Goal: Task Accomplishment & Management: Use online tool/utility

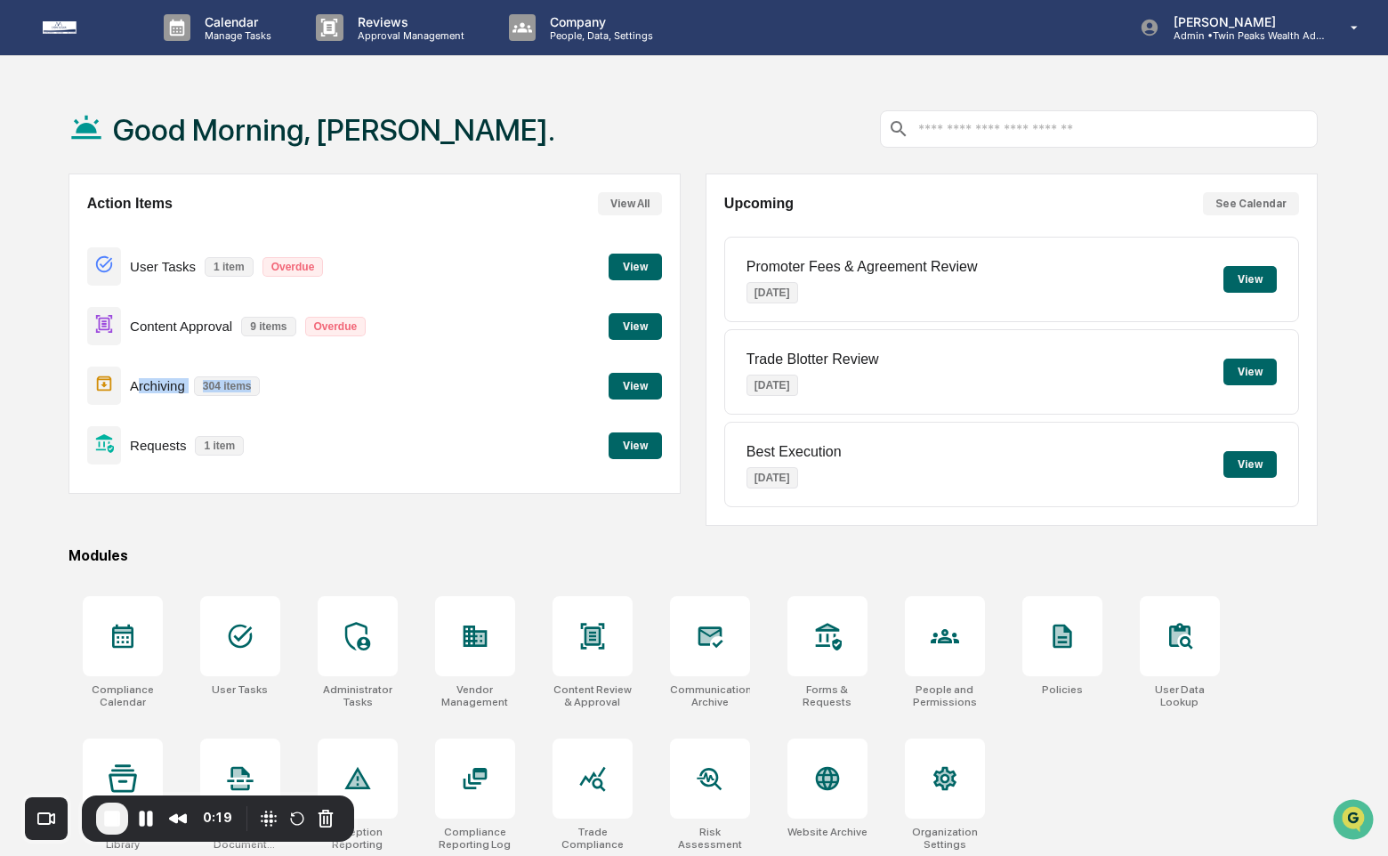
drag, startPoint x: 134, startPoint y: 383, endPoint x: 253, endPoint y: 387, distance: 118.4
click at [254, 389] on div "Archiving 304 items" at bounding box center [178, 386] width 182 height 42
click at [259, 384] on p "304 items" at bounding box center [227, 386] width 67 height 20
click at [713, 648] on icon at bounding box center [710, 636] width 28 height 28
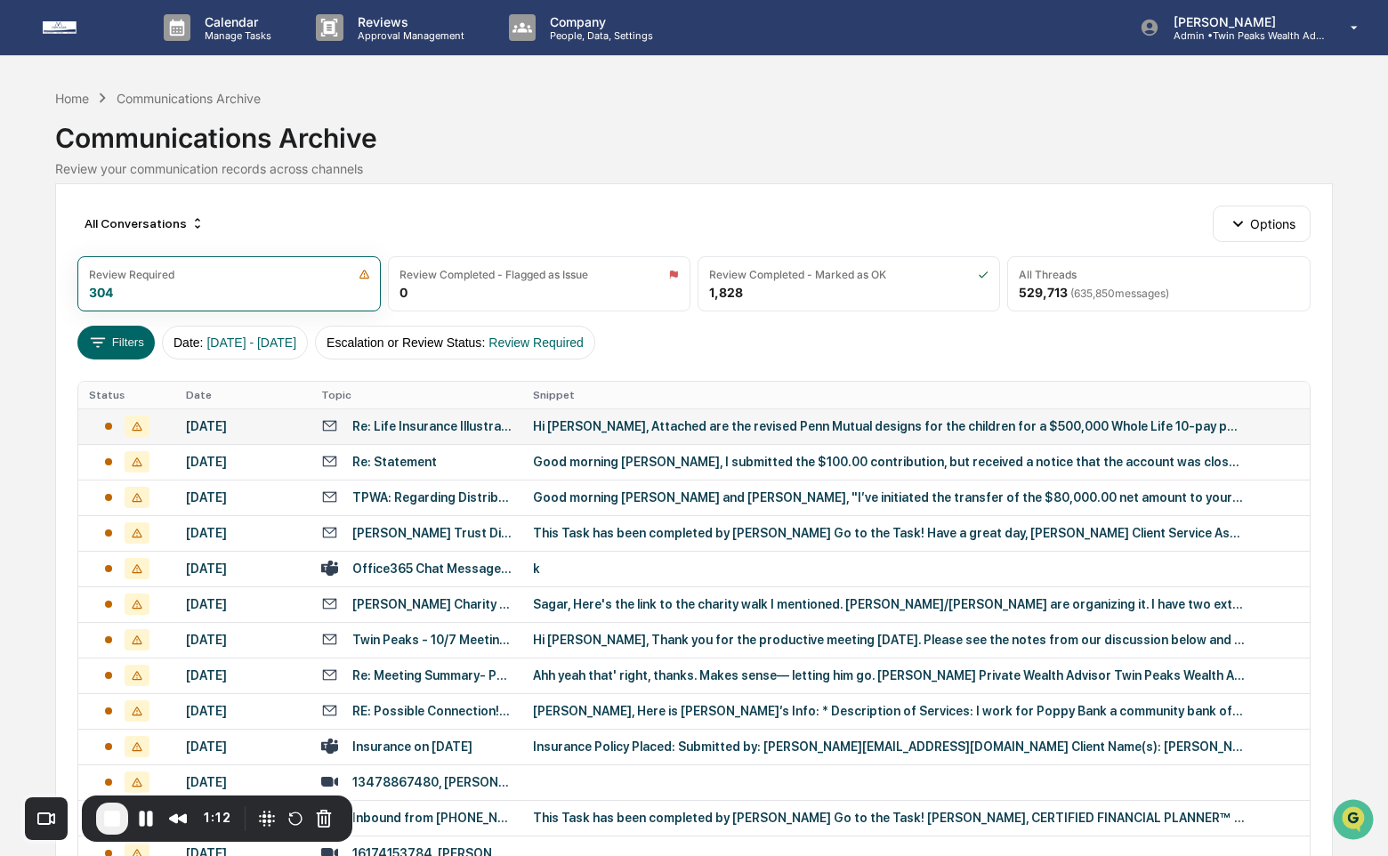
click at [496, 431] on div "Re: Life Insurance Illustrations + Connecting Diane" at bounding box center [431, 426] width 159 height 14
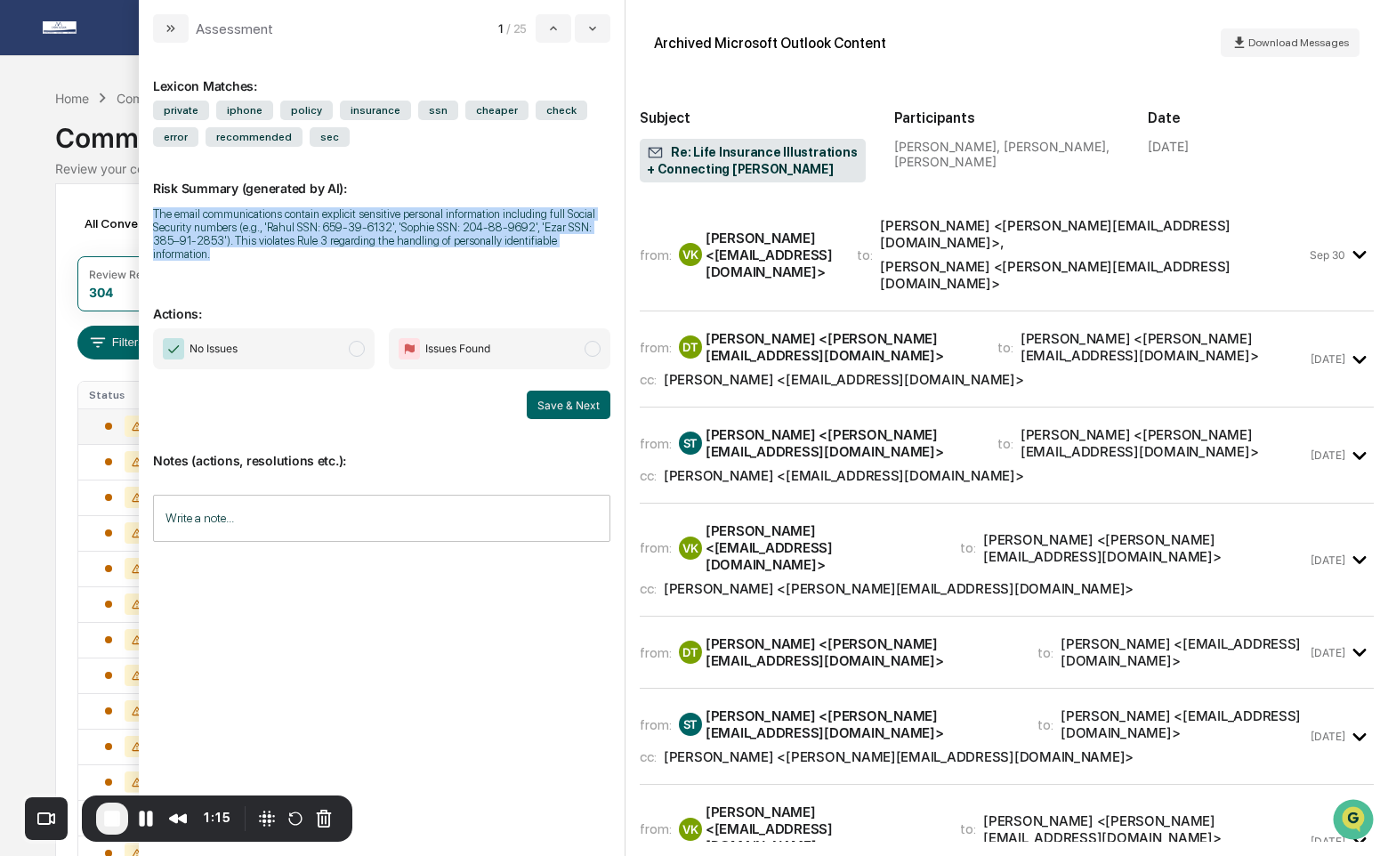
drag, startPoint x: 359, startPoint y: 257, endPoint x: 147, endPoint y: 208, distance: 217.3
click at [147, 208] on div "Lexicon Matches: private iphone policy insurance ssn cheaper check error recomm…" at bounding box center [382, 449] width 486 height 813
click at [428, 270] on div "Risk Summary (generated by AI): The email communications contain explicit sensi…" at bounding box center [381, 209] width 457 height 125
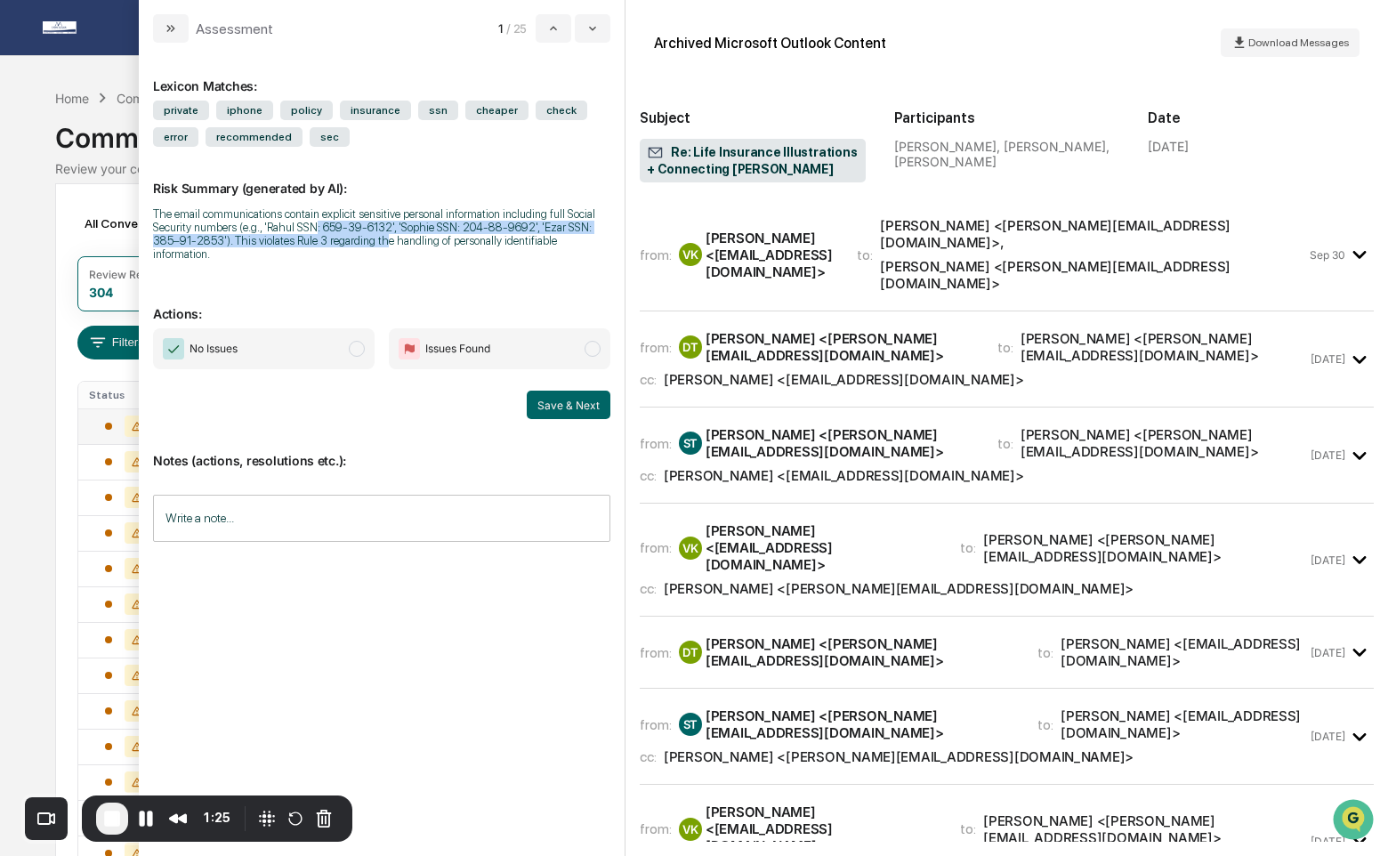
drag, startPoint x: 394, startPoint y: 229, endPoint x: 505, endPoint y: 236, distance: 111.4
click at [506, 237] on div "The email communications contain explicit sensitive personal information includ…" at bounding box center [381, 233] width 457 height 53
click at [506, 276] on div "Lexicon Matches: private iphone policy insurance ssn cheaper check error recomm…" at bounding box center [381, 441] width 457 height 769
drag, startPoint x: 232, startPoint y: 241, endPoint x: 359, endPoint y: 242, distance: 126.3
click at [360, 243] on div "The email communications contain explicit sensitive personal information includ…" at bounding box center [381, 233] width 457 height 53
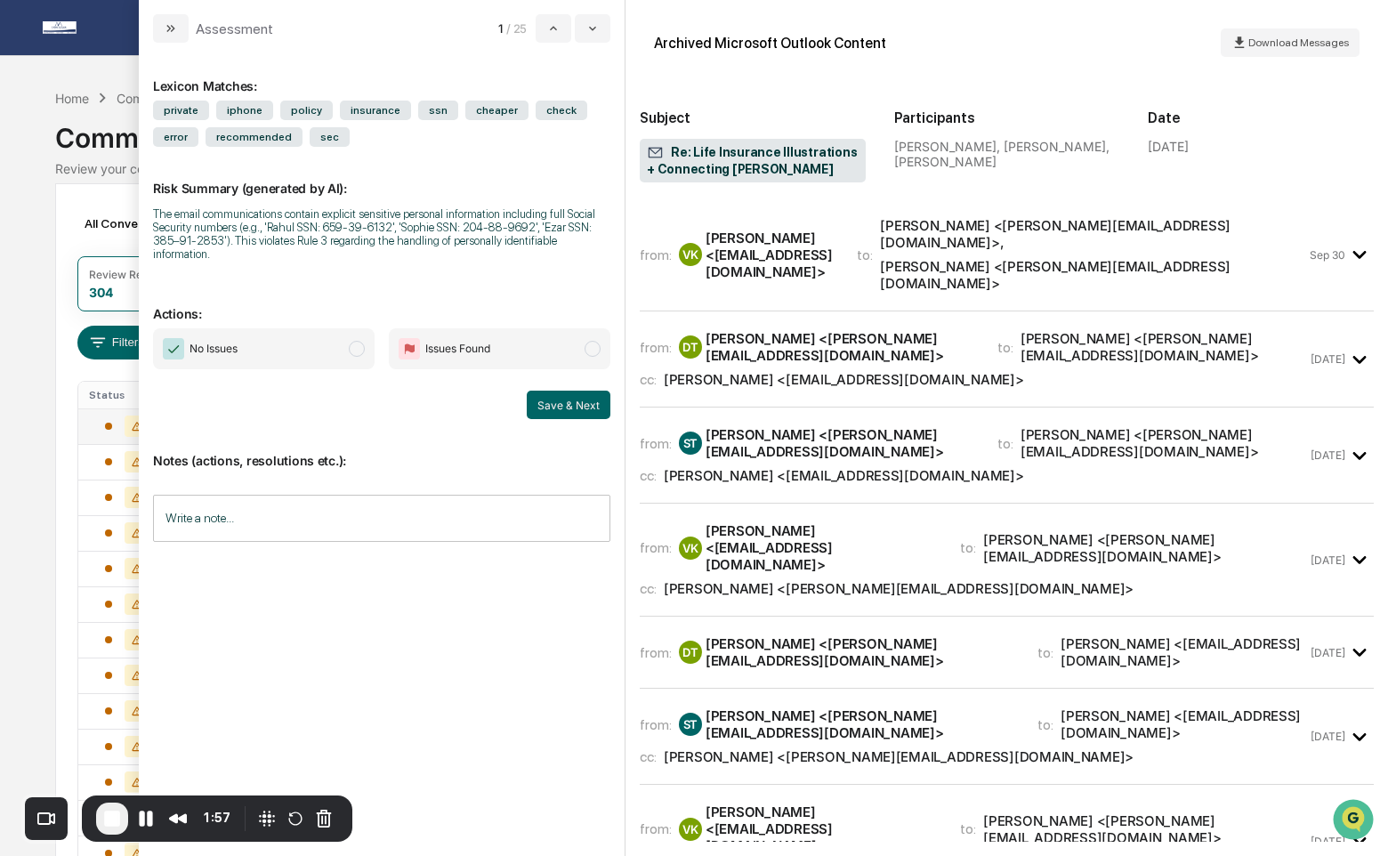
click at [808, 240] on div "Vishal Kumar <vishal@twinpeakswealthadvisors.com>" at bounding box center [771, 255] width 130 height 51
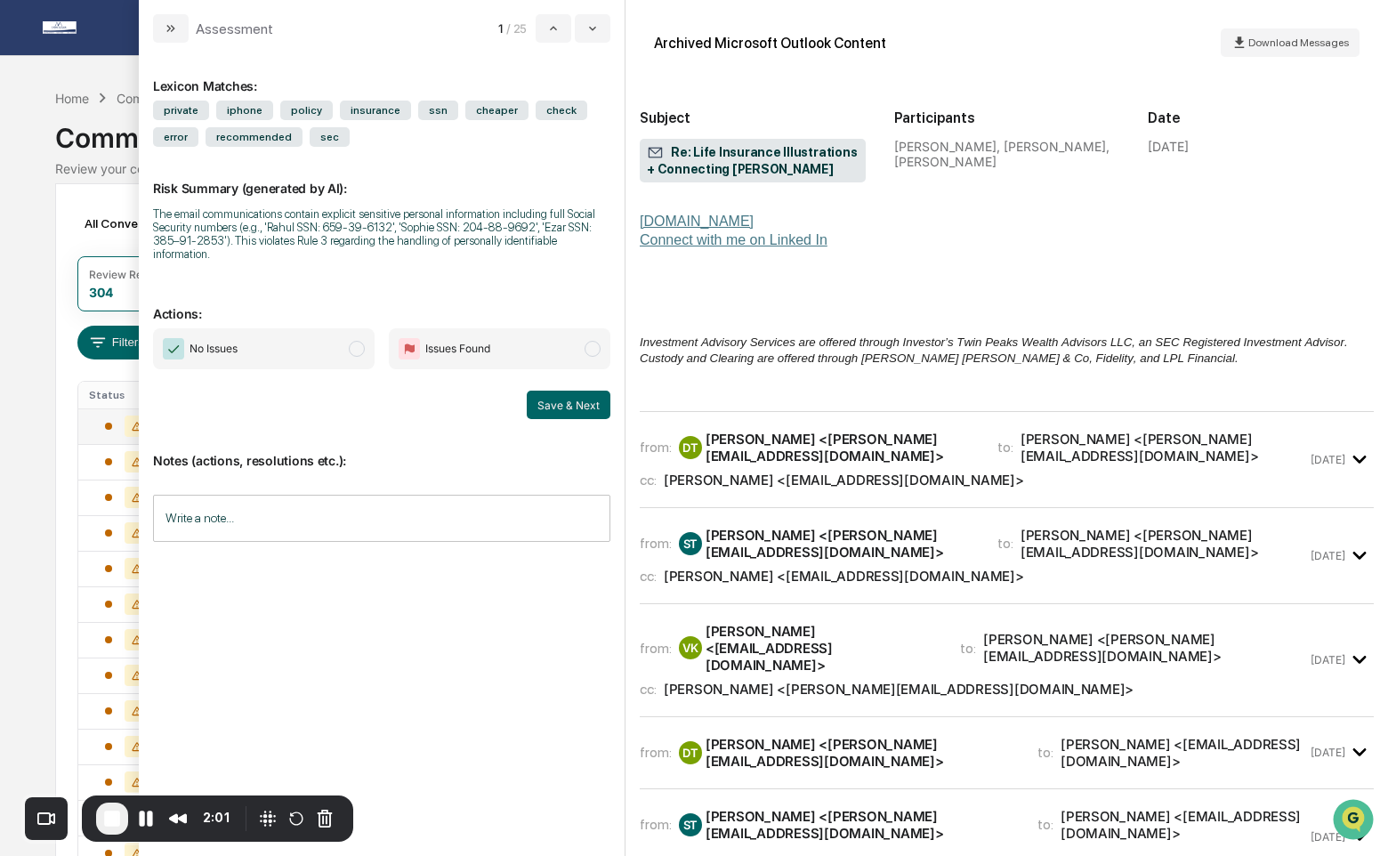
scroll to position [533, 0]
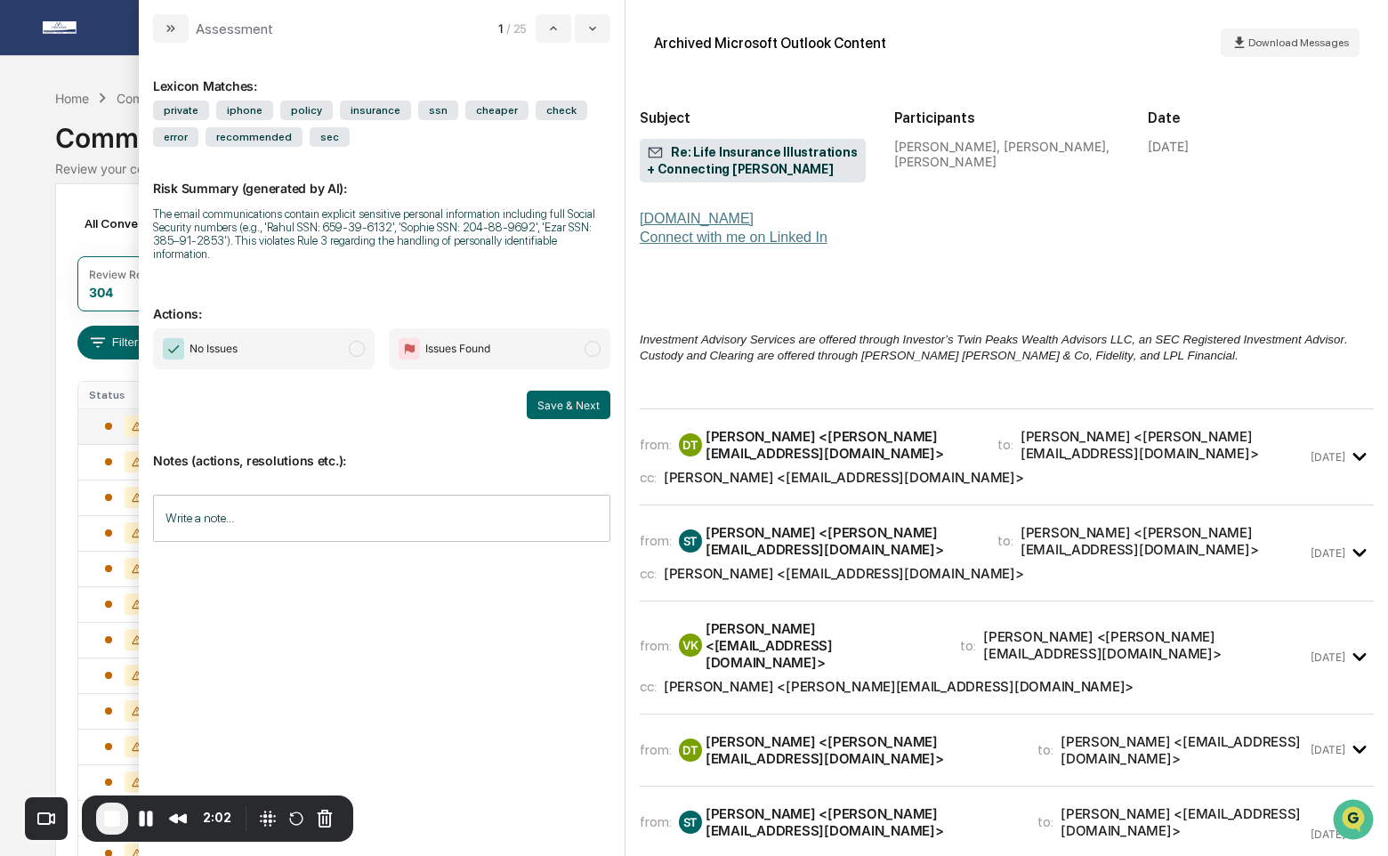
click at [802, 468] on div "from: DT Diane Tweedy <diane@twinpeakswealthadvisors.com> to: Sonia Topiwala <s…" at bounding box center [1007, 464] width 734 height 82
click at [801, 428] on div "Diane Tweedy <diane@twinpeakswealthadvisors.com>" at bounding box center [841, 445] width 270 height 34
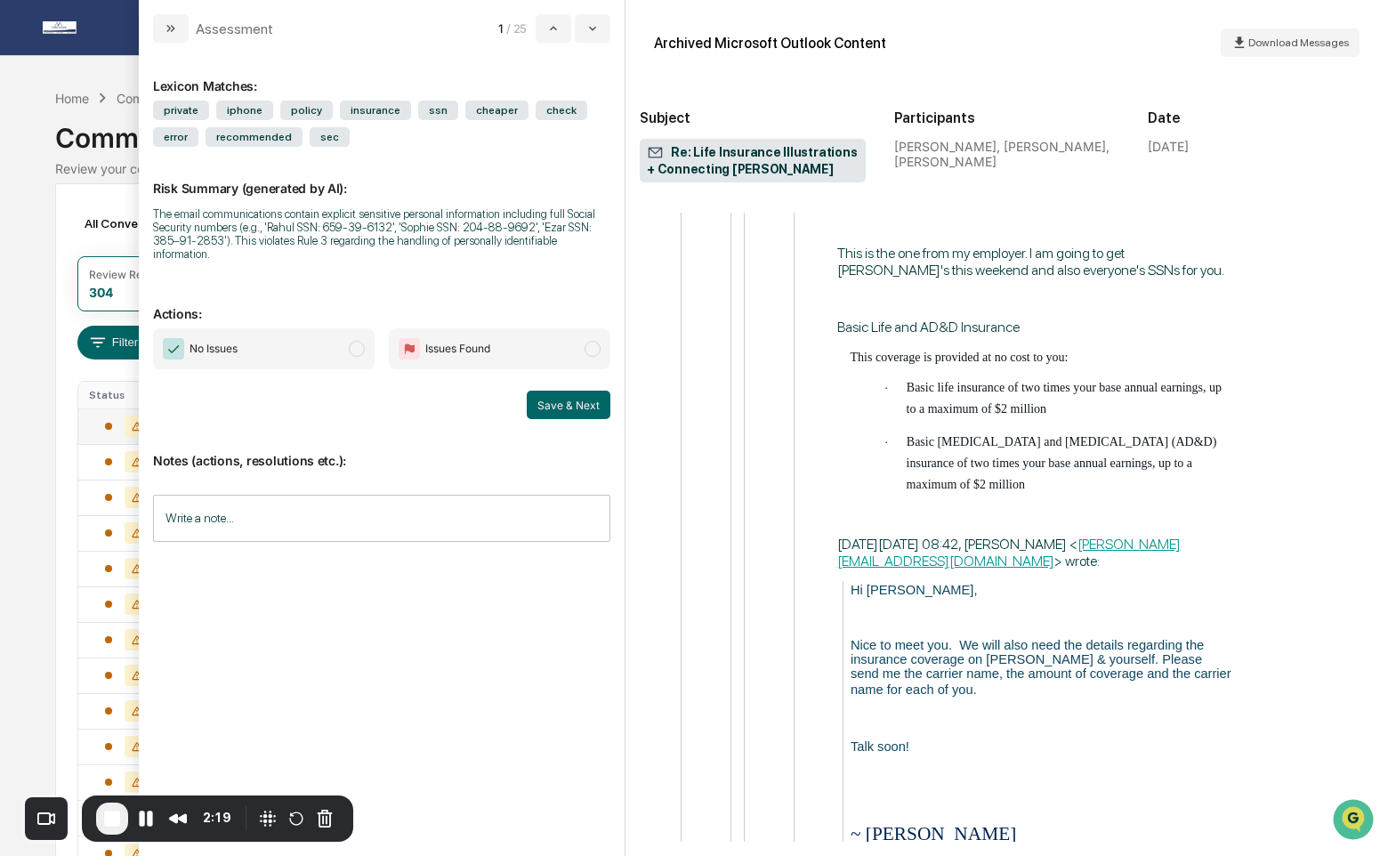
scroll to position [1254, 0]
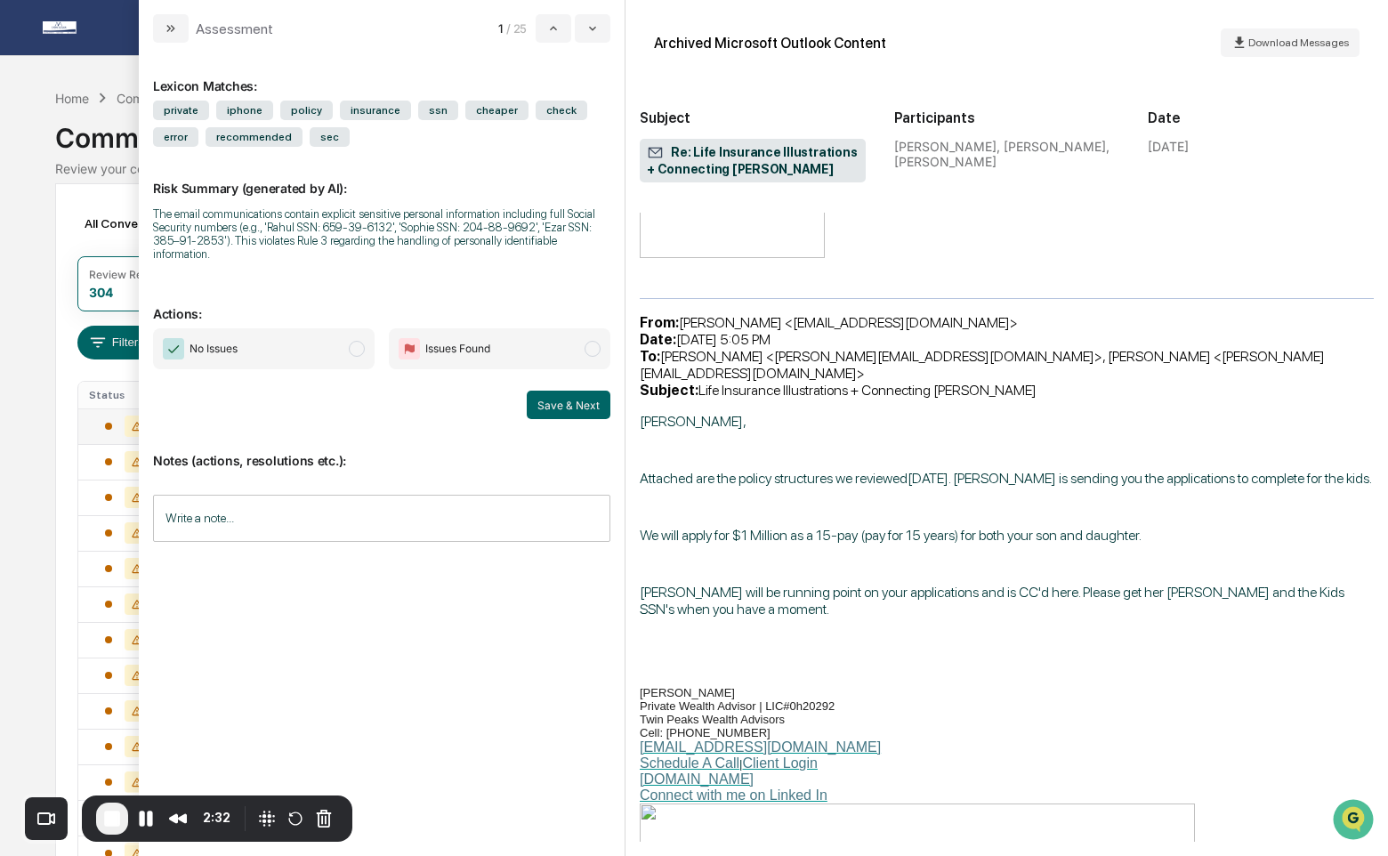
click at [512, 521] on input "Write a note..." at bounding box center [381, 518] width 457 height 47
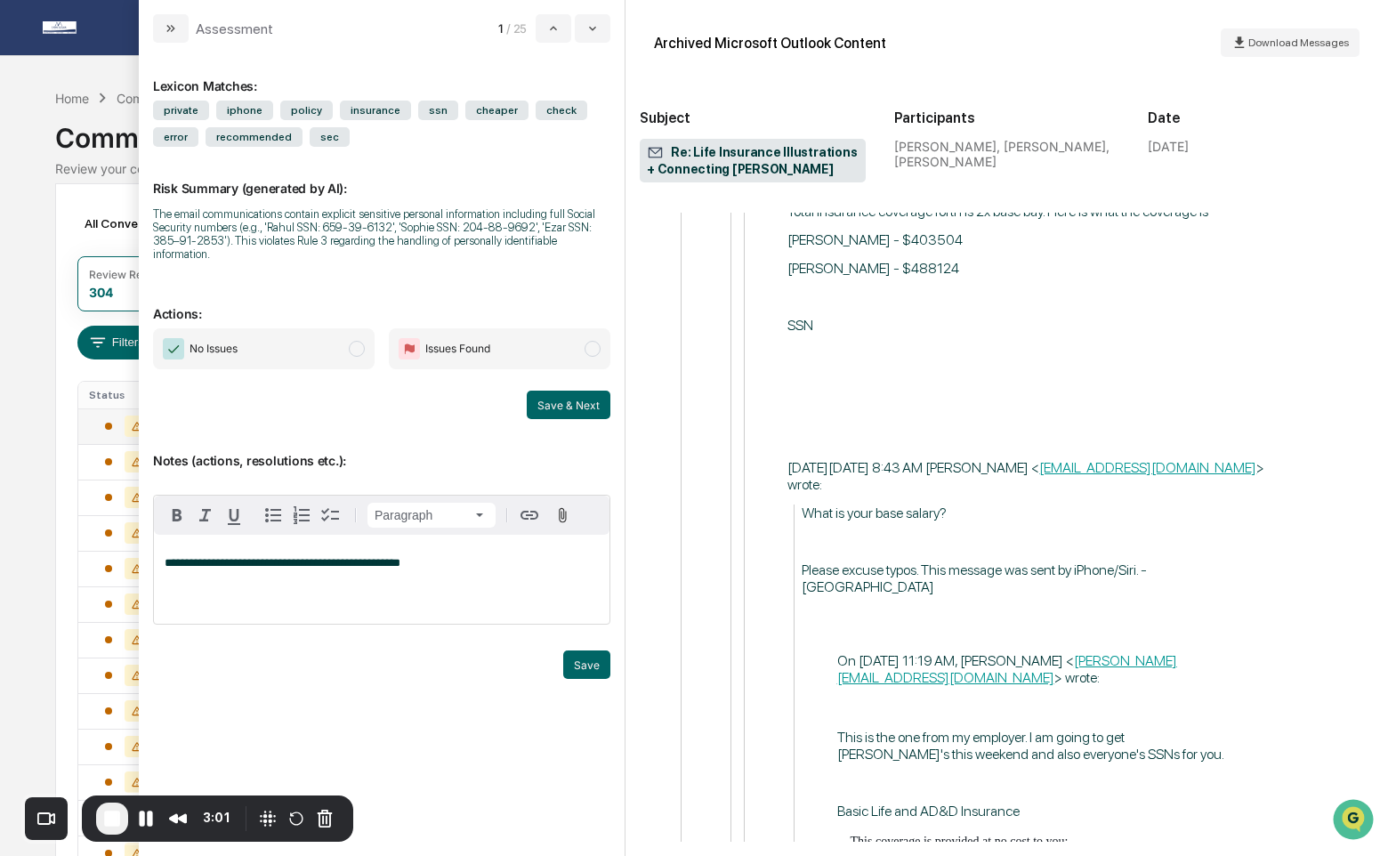
scroll to position [6980, 0]
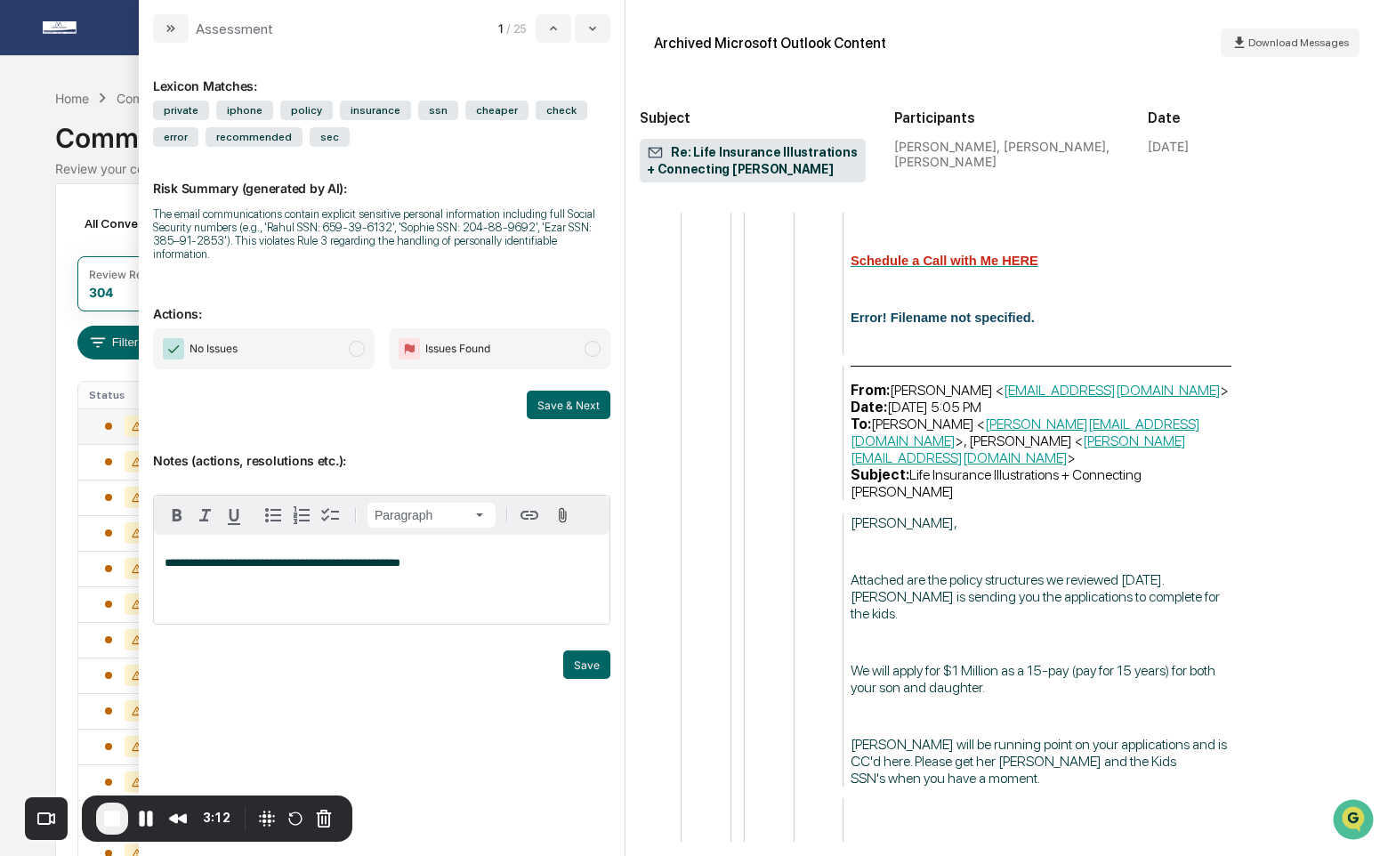
click at [484, 251] on div "The email communications contain explicit sensitive personal information includ…" at bounding box center [381, 233] width 457 height 53
drag, startPoint x: 370, startPoint y: 228, endPoint x: 421, endPoint y: 223, distance: 50.9
click at [422, 224] on div "The email communications contain explicit sensitive personal information includ…" at bounding box center [381, 233] width 457 height 53
click at [941, 571] on span "Attached are the policy structures we reviewed today. Diane is sending you the …" at bounding box center [1035, 596] width 369 height 51
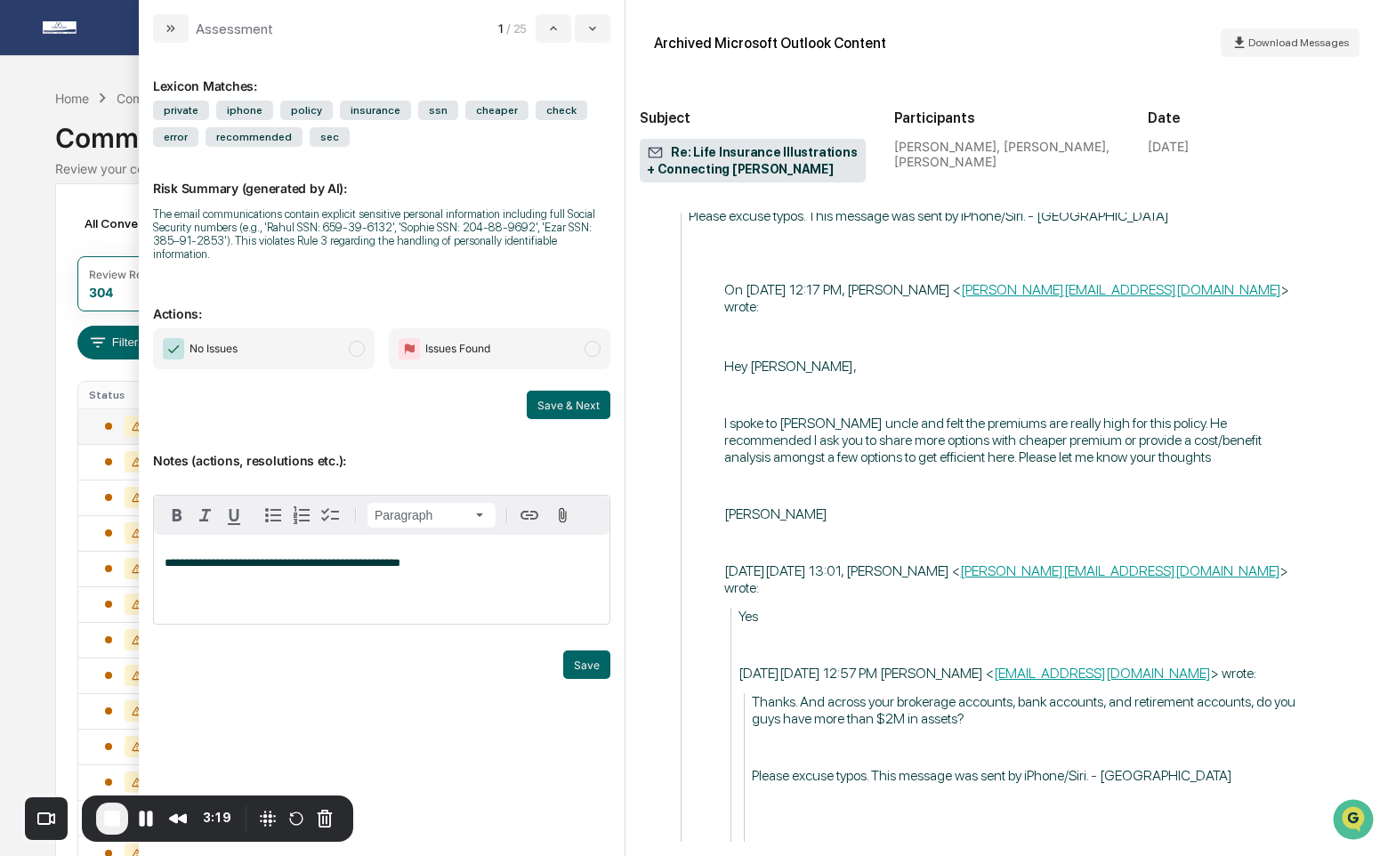
scroll to position [5046, 0]
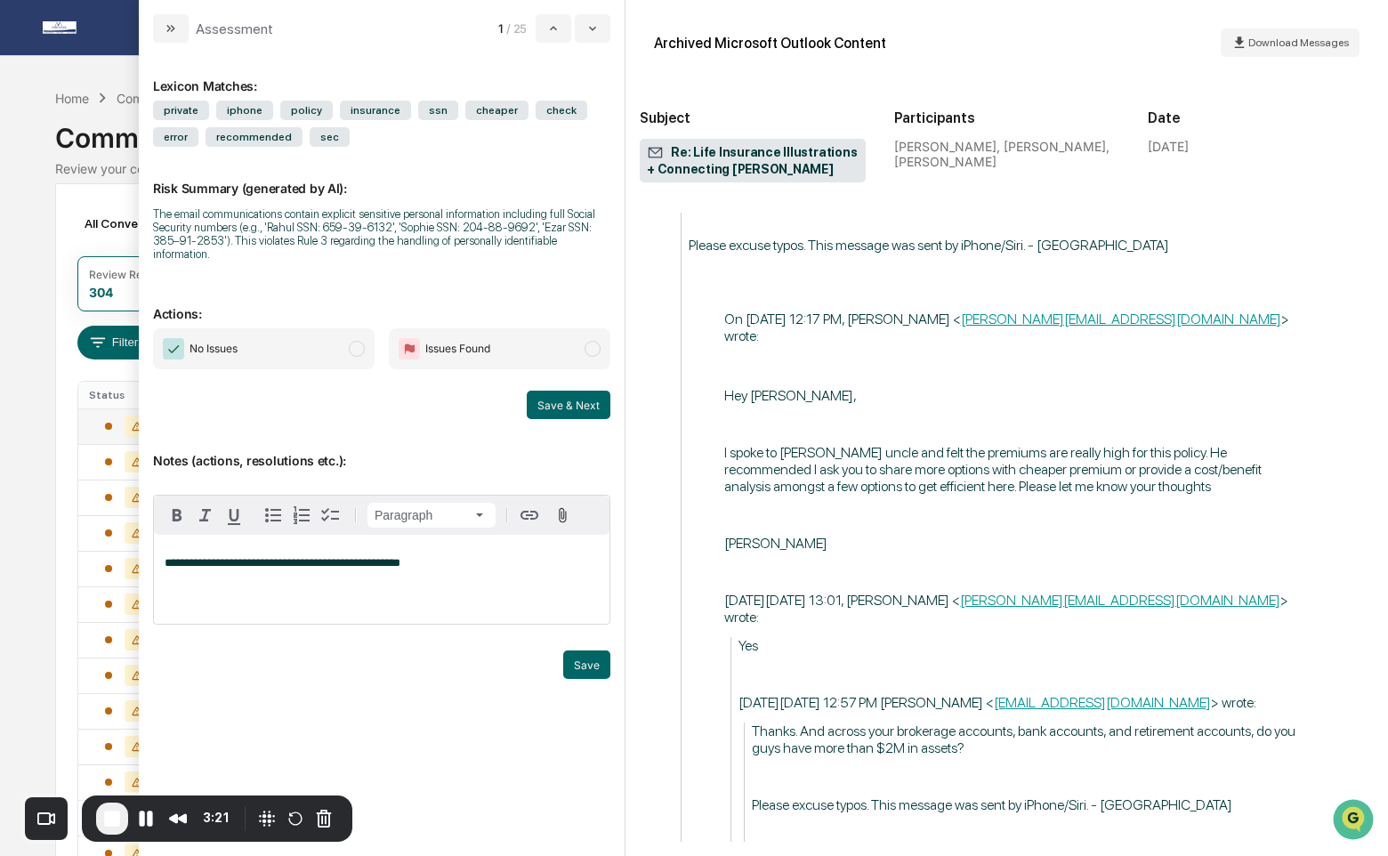
click at [302, 571] on div "**********" at bounding box center [382, 579] width 456 height 89
click at [280, 349] on span "No Issues" at bounding box center [264, 348] width 222 height 41
drag, startPoint x: 529, startPoint y: 345, endPoint x: 525, endPoint y: 337, distance: 9.2
click at [529, 344] on span "Issues Found" at bounding box center [500, 348] width 222 height 41
click at [562, 399] on button "Save & Next" at bounding box center [569, 405] width 84 height 28
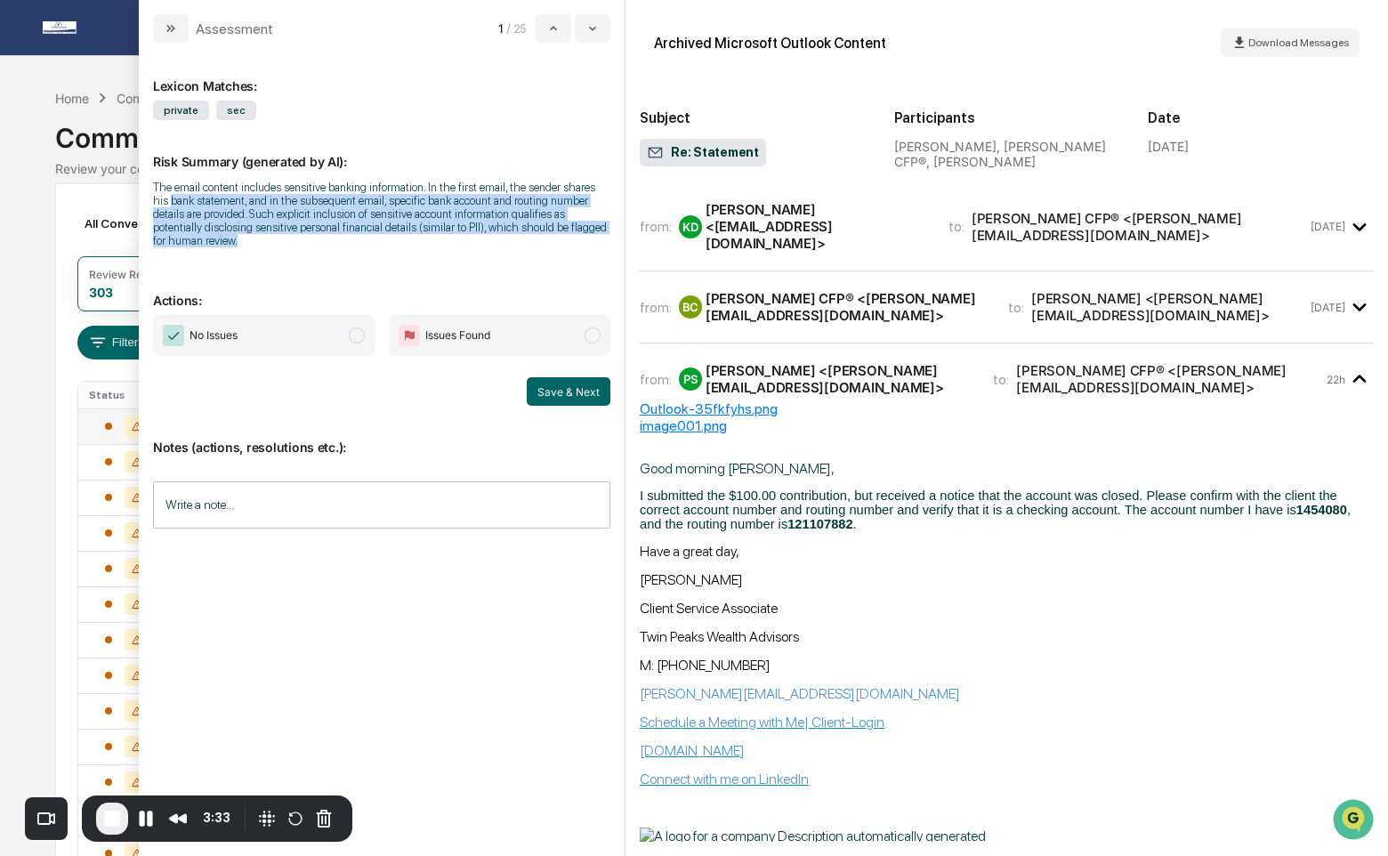
drag, startPoint x: 252, startPoint y: 199, endPoint x: 367, endPoint y: 262, distance: 130.6
click at [367, 262] on div "Lexicon Matches: private sec Risk Summary (generated by AI): The email content …" at bounding box center [381, 441] width 457 height 769
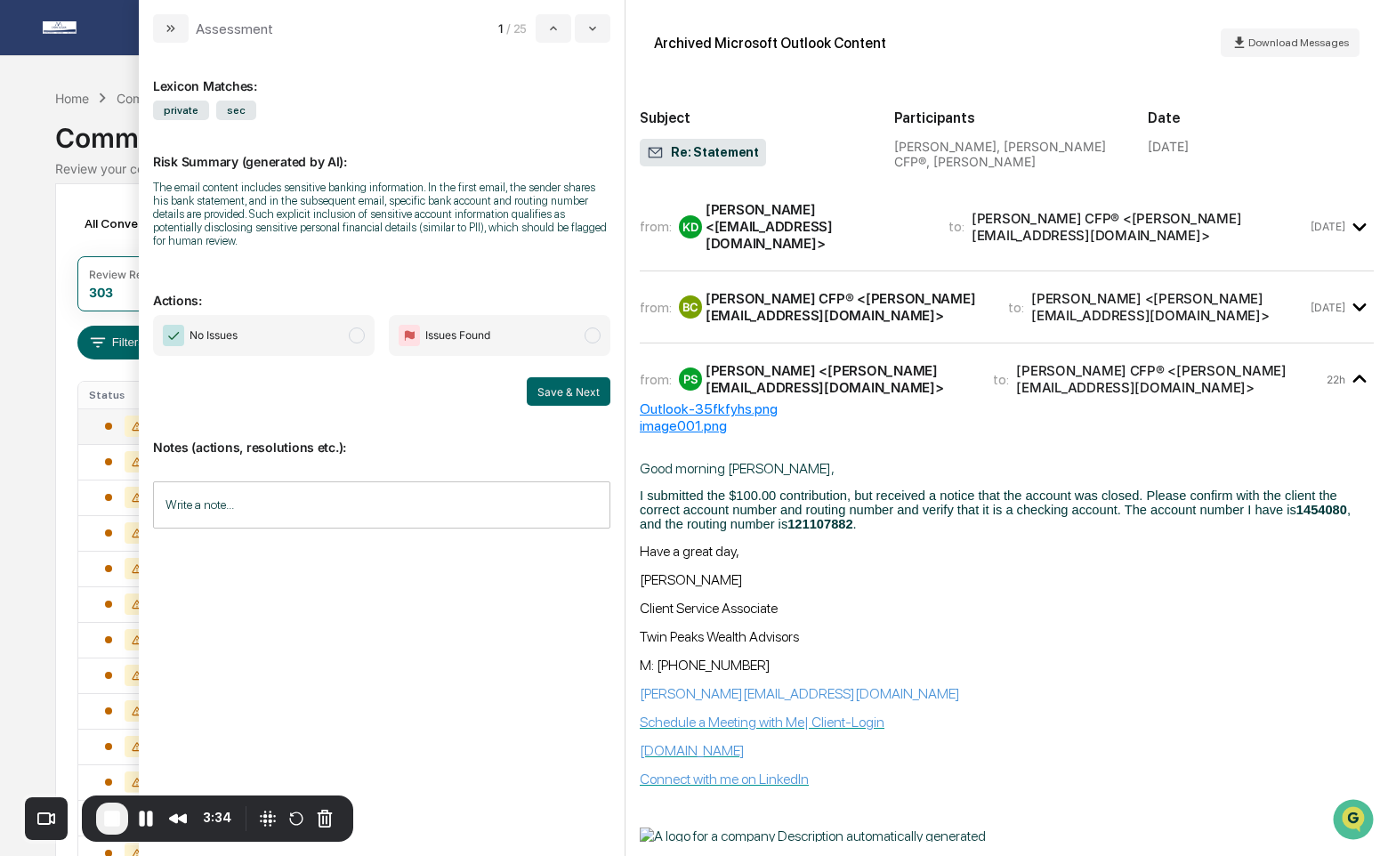
click at [359, 273] on p "Actions:" at bounding box center [381, 289] width 457 height 36
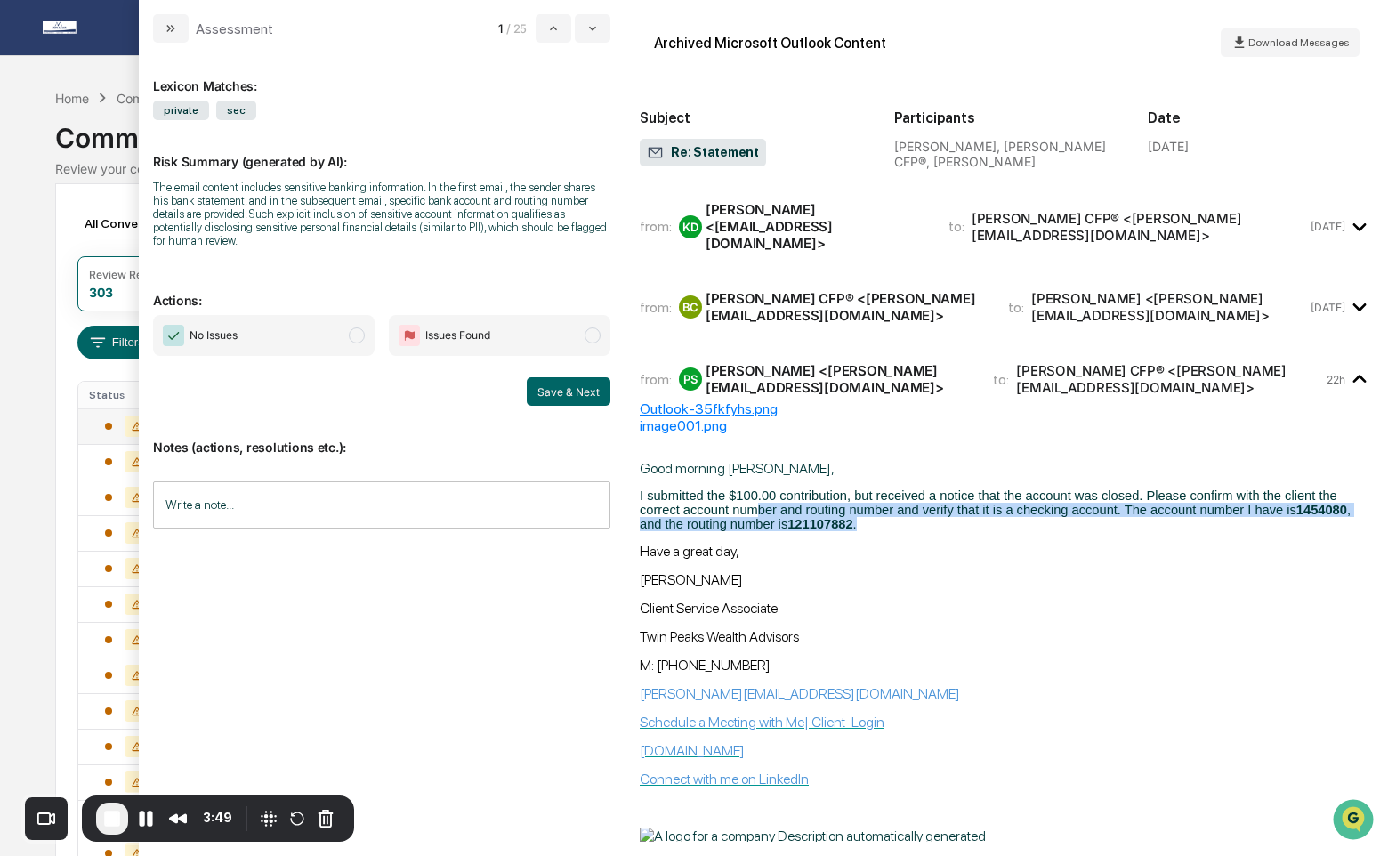
drag, startPoint x: 855, startPoint y: 514, endPoint x: 760, endPoint y: 487, distance: 99.1
click at [761, 489] on div "Good morning Brian, I submitted the $100.00 contribution, but received a notice…" at bounding box center [1007, 567] width 734 height 214
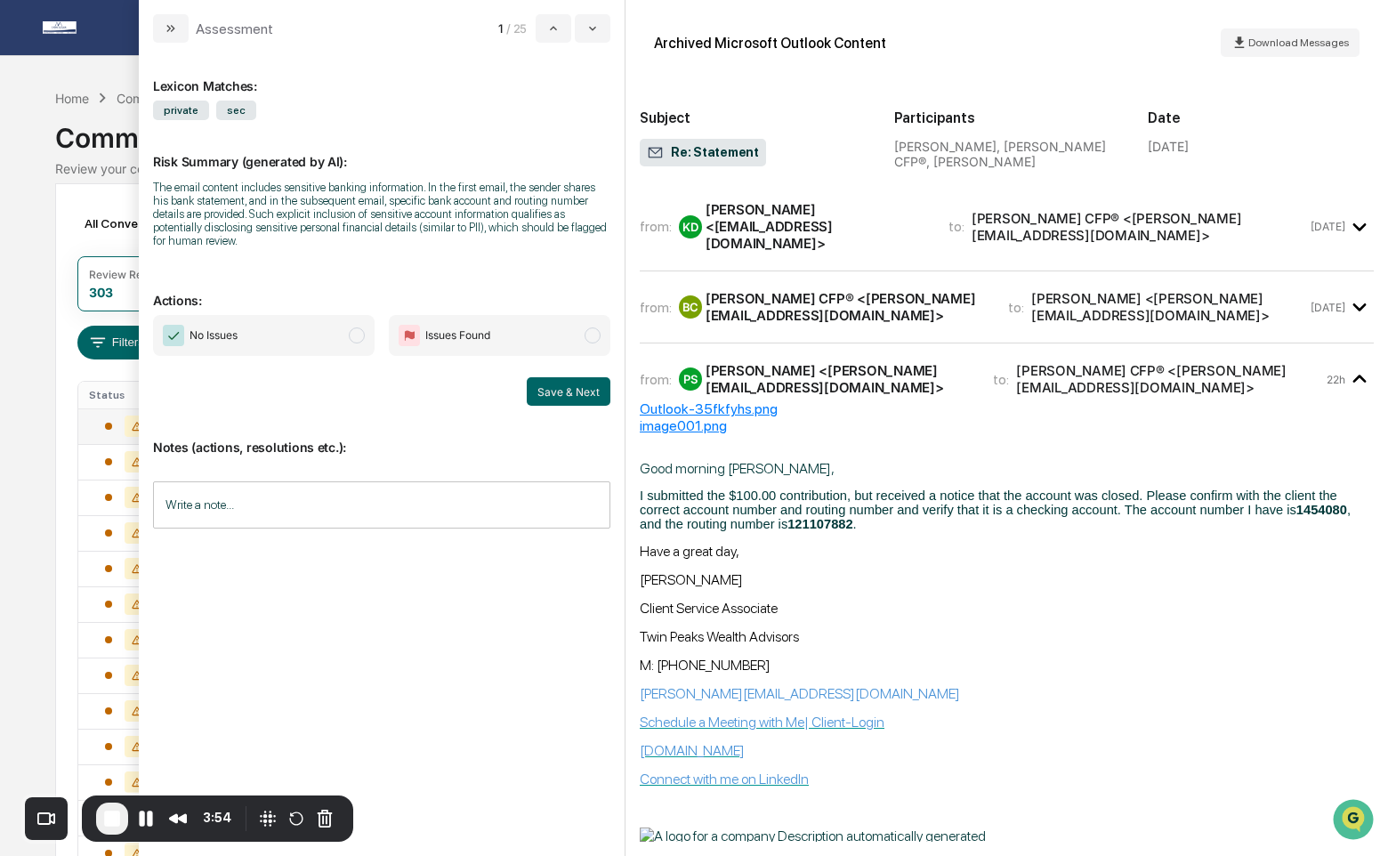
click at [919, 417] on div "image001.png" at bounding box center [1007, 425] width 734 height 17
click at [854, 464] on div "Good morning Brian, I submitted the $100.00 contribution, but received a notice…" at bounding box center [1007, 567] width 734 height 214
drag, startPoint x: 781, startPoint y: 493, endPoint x: 855, endPoint y: 493, distance: 73.8
click at [856, 495] on span "I submitted the $100.00 contribution, but received a notice that the account wa…" at bounding box center [995, 509] width 711 height 43
click at [808, 229] on div "Kunal Das <kunaldas06@yahoo.com>" at bounding box center [817, 226] width 222 height 51
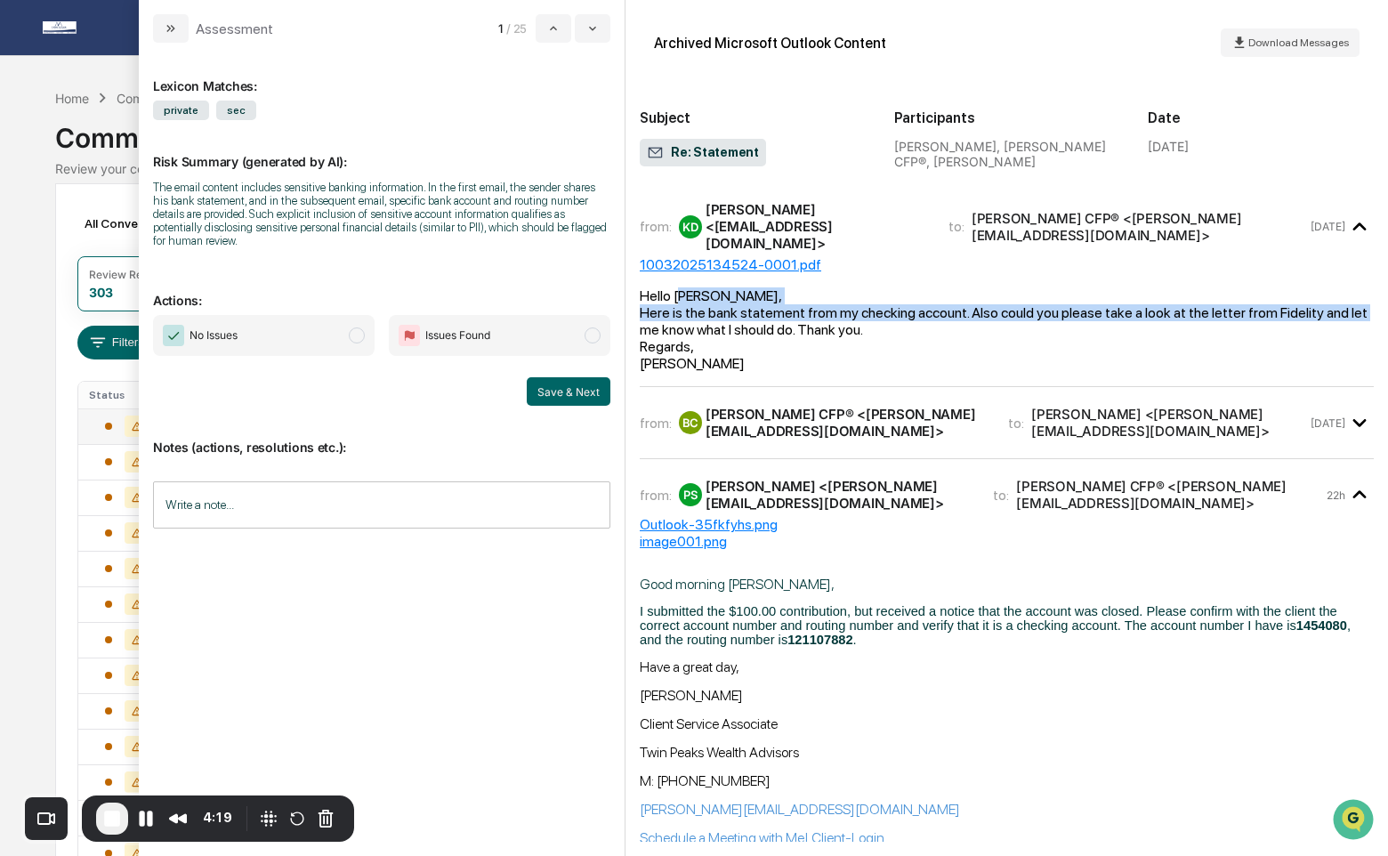
drag, startPoint x: 686, startPoint y: 284, endPoint x: 683, endPoint y: 305, distance: 21.5
click at [686, 309] on div "Hello Brian, Here is the bank statement from my checking account. Also could yo…" at bounding box center [1007, 312] width 734 height 51
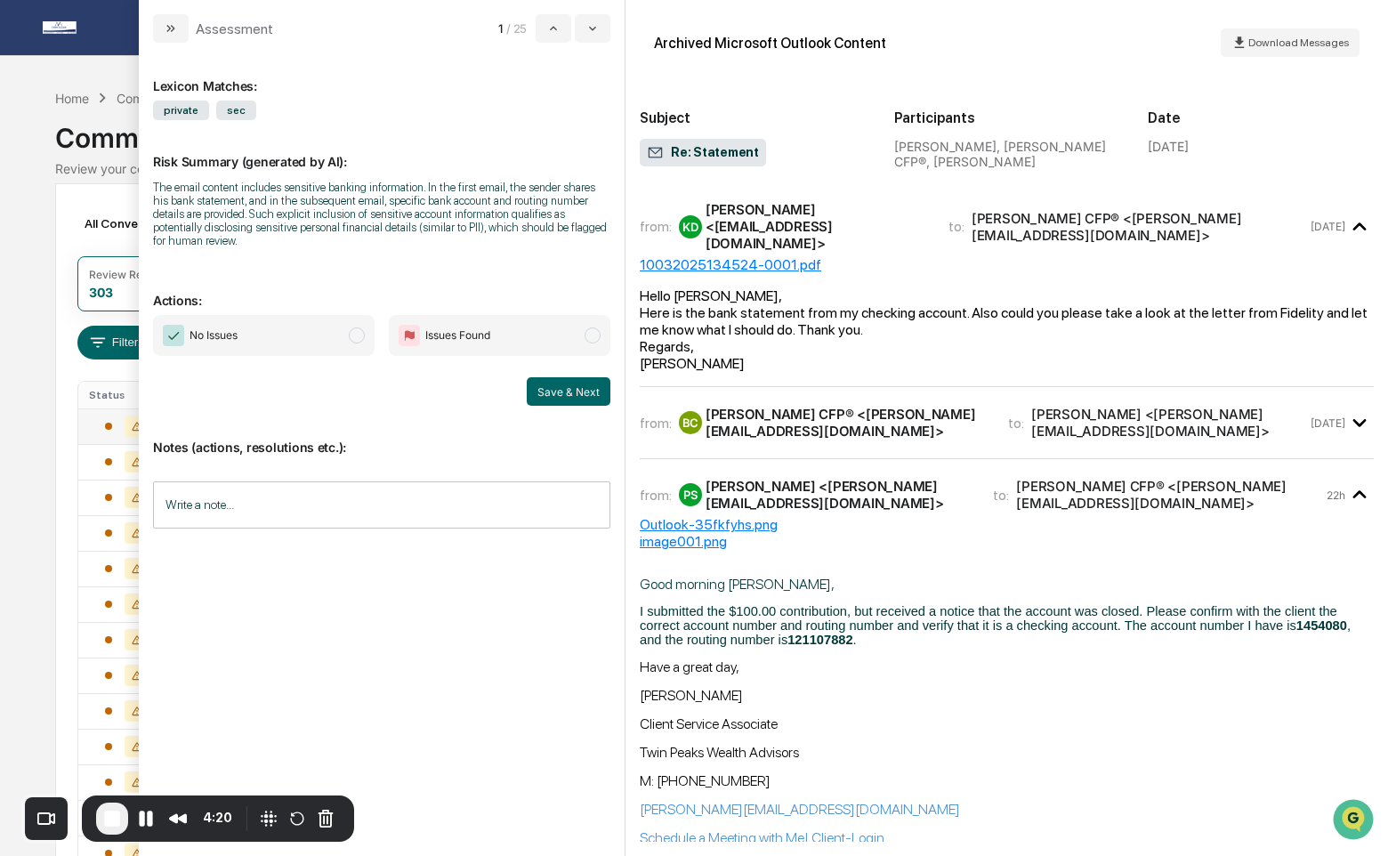
click at [763, 406] on div "Brian D. Nguyen CFP® <brian@twinpeakswealthadvisors.com>" at bounding box center [846, 423] width 281 height 34
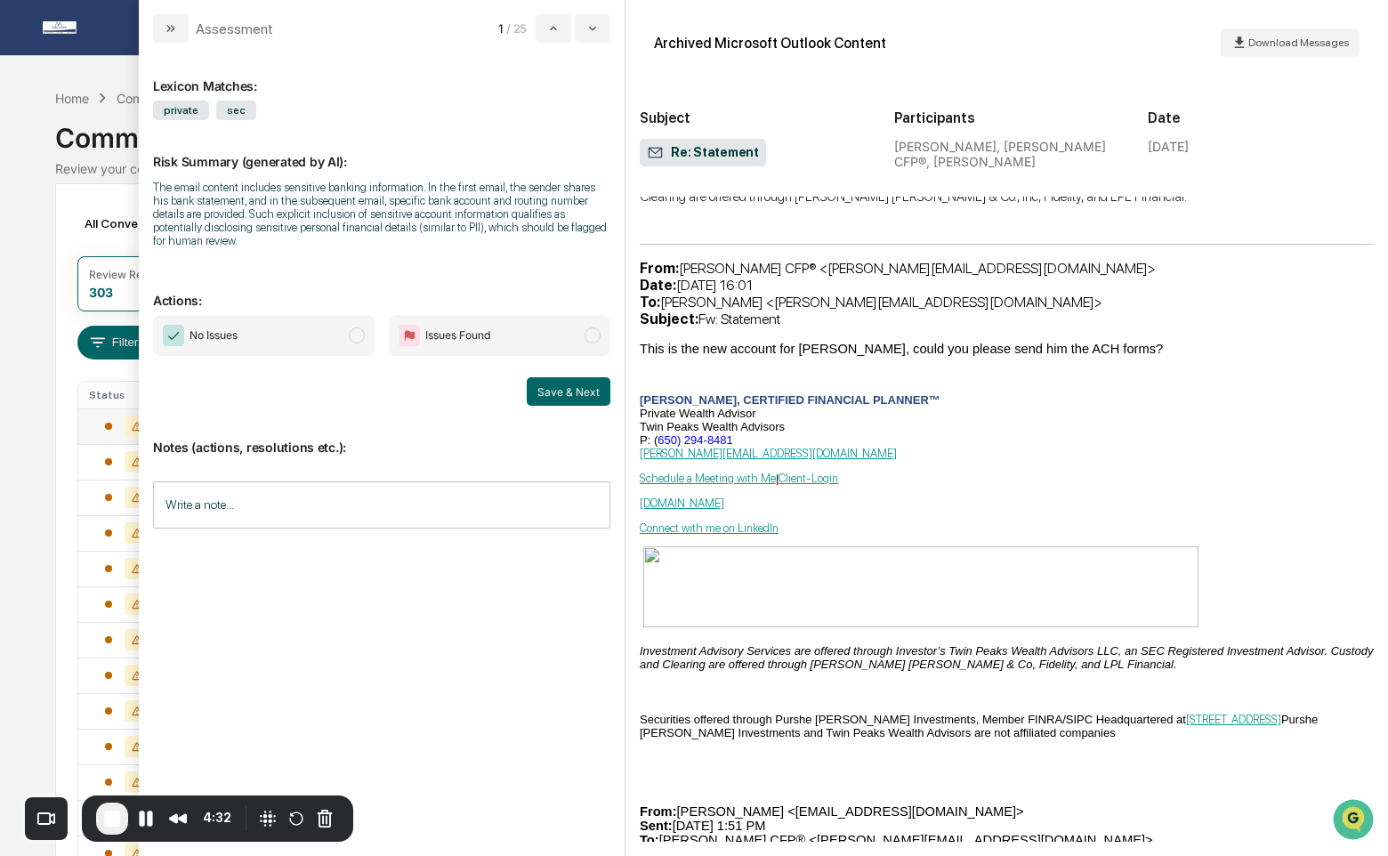
scroll to position [1496, 0]
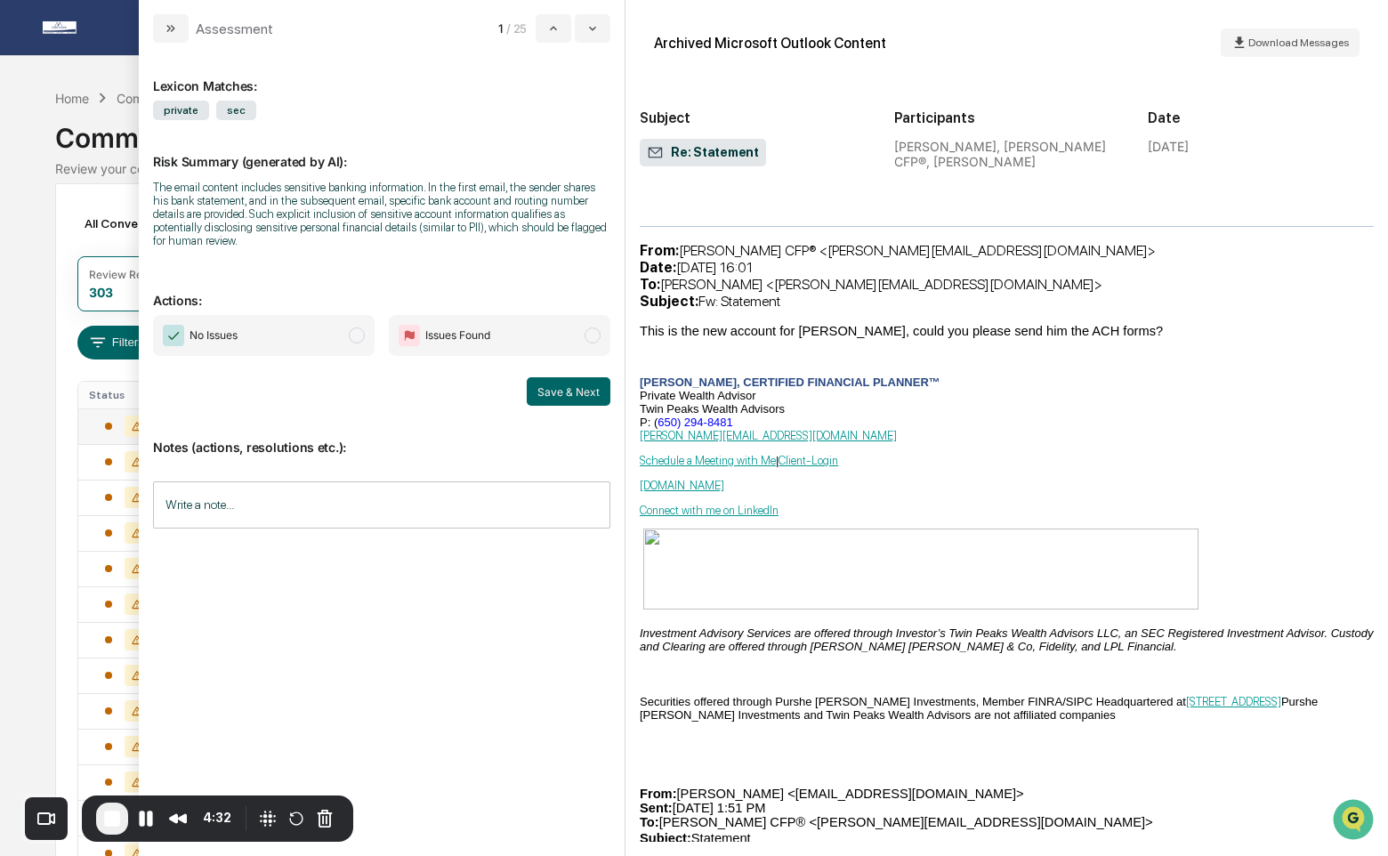
click at [308, 335] on span "No Issues" at bounding box center [264, 335] width 222 height 41
click at [557, 393] on button "Save & Next" at bounding box center [569, 391] width 84 height 28
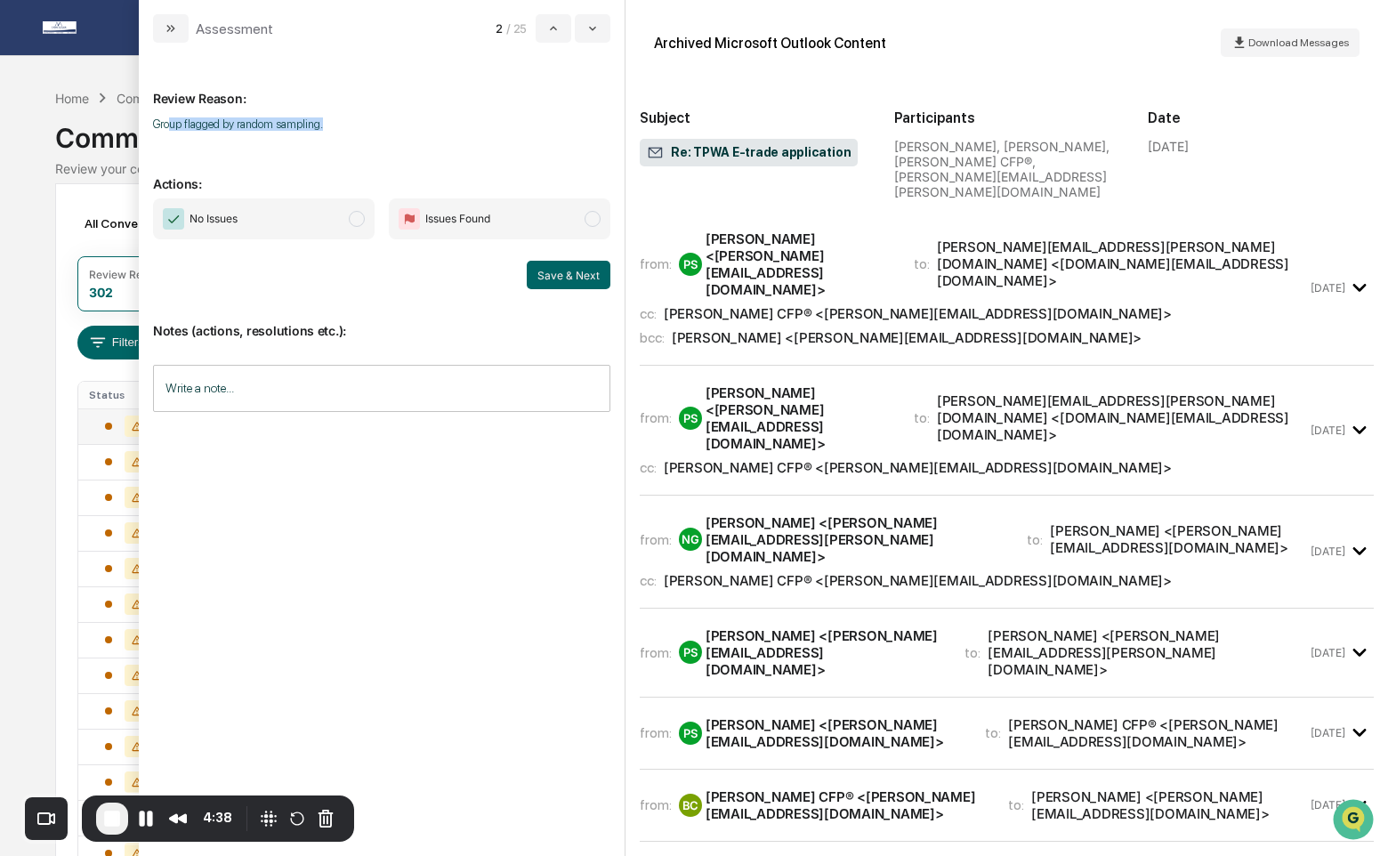
drag, startPoint x: 173, startPoint y: 123, endPoint x: 387, endPoint y: 117, distance: 214.5
click at [387, 117] on p "Group flagged by random sampling." at bounding box center [381, 123] width 457 height 13
click at [750, 329] on div "Pam Sloan <pam@twinpeakswealthadvisors.com>" at bounding box center [907, 337] width 470 height 17
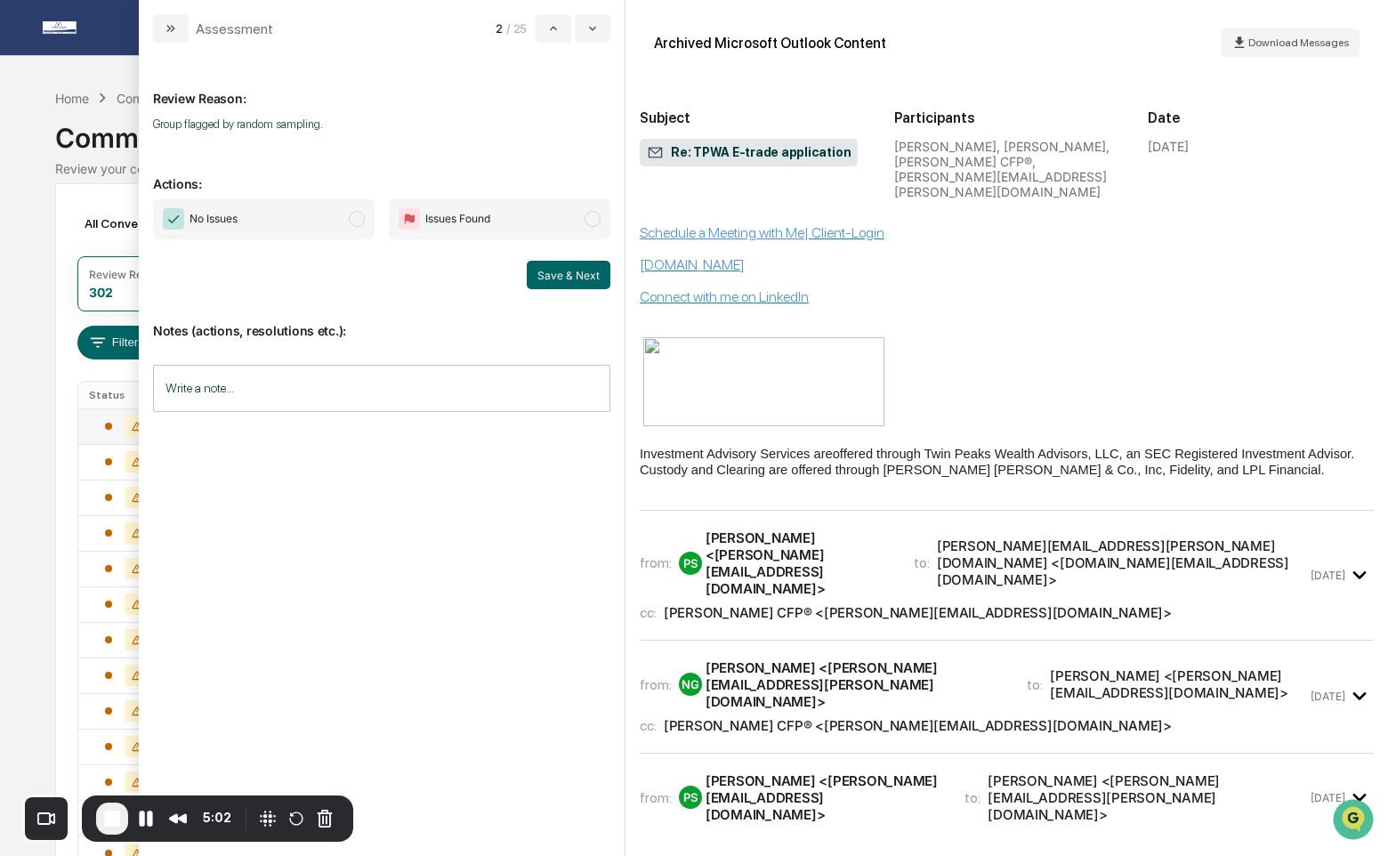
scroll to position [561, 0]
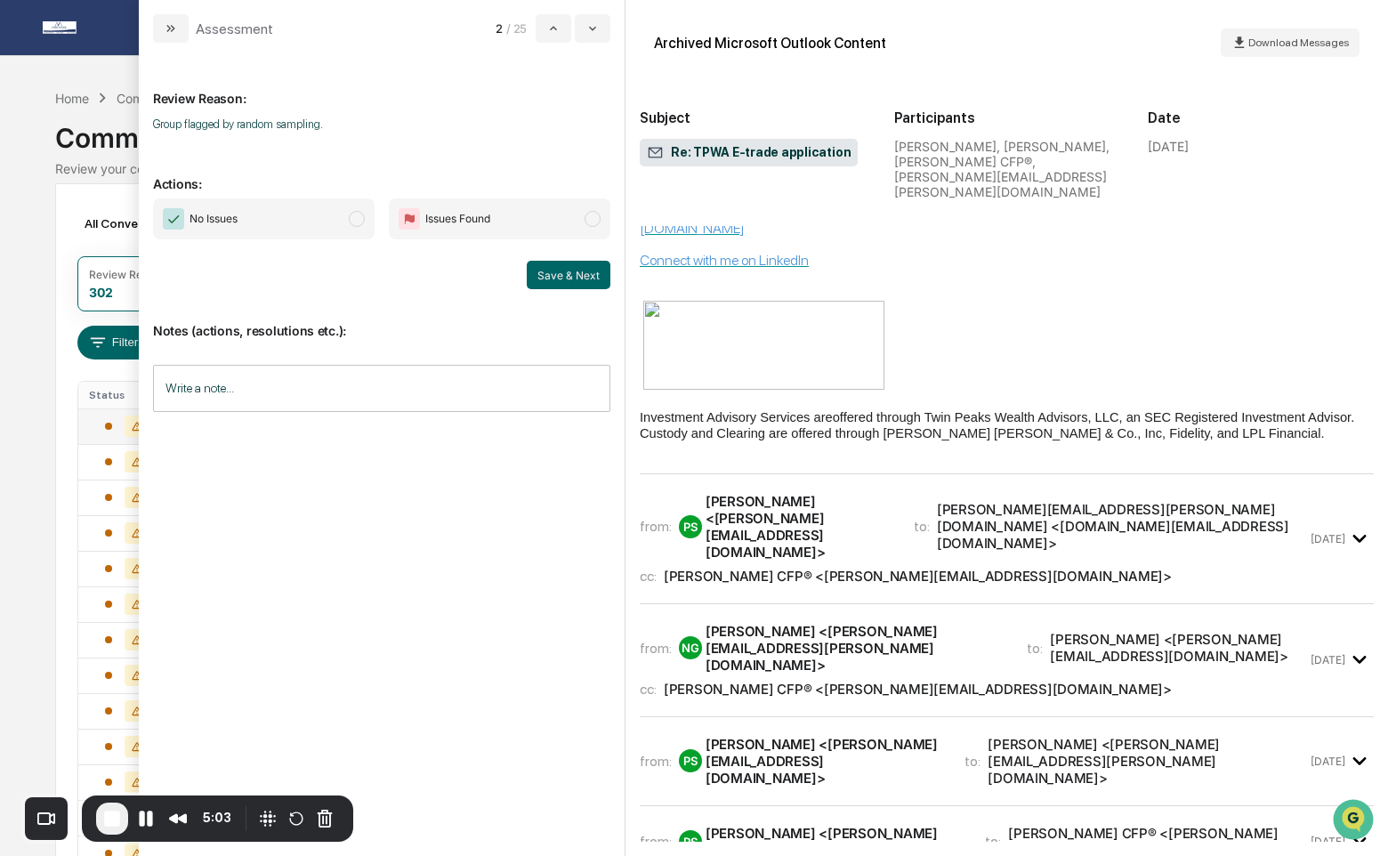
click at [768, 493] on div "Pam Sloan <pam@twinpeakswealthadvisors.com>" at bounding box center [799, 527] width 187 height 68
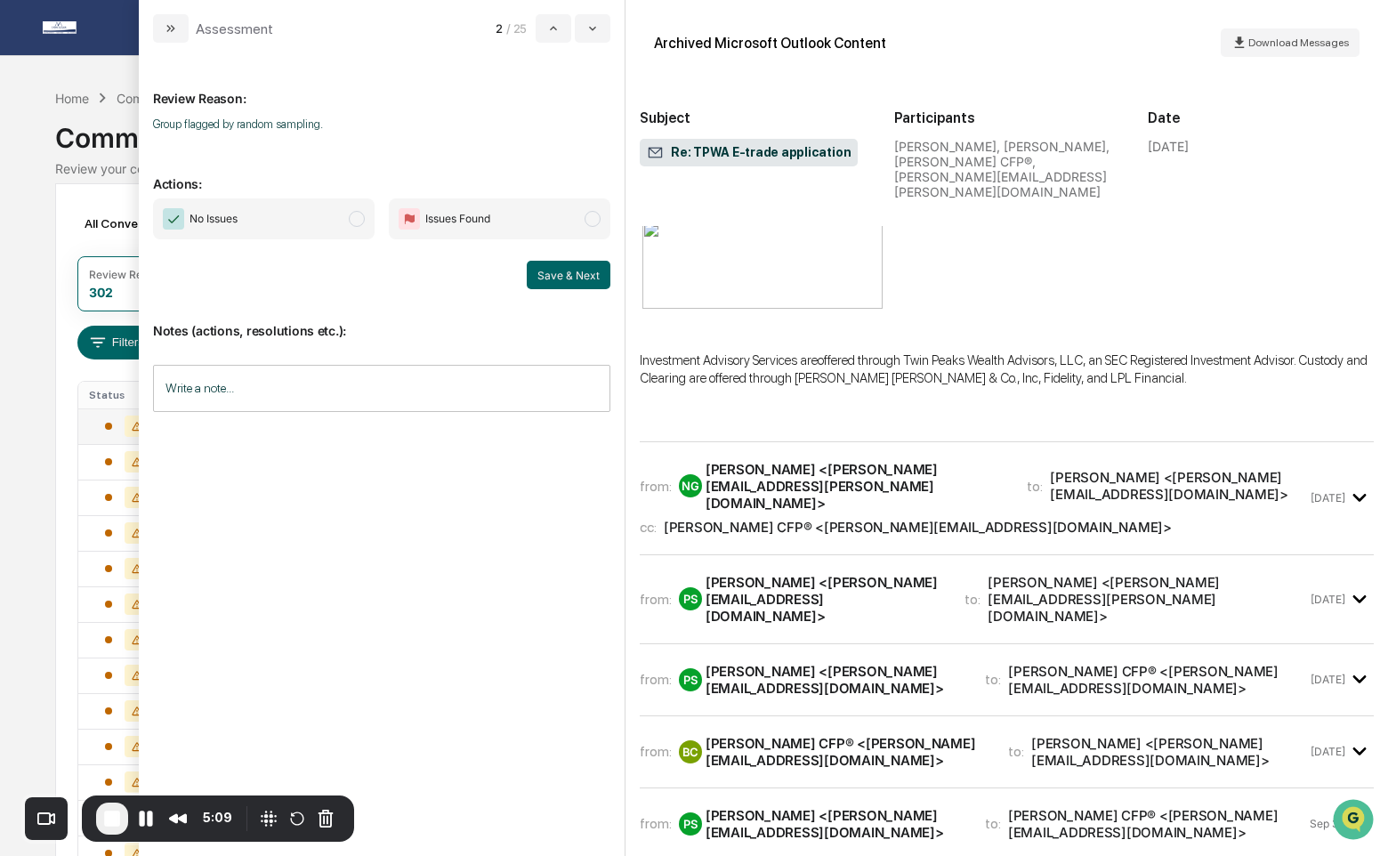
scroll to position [2235, 0]
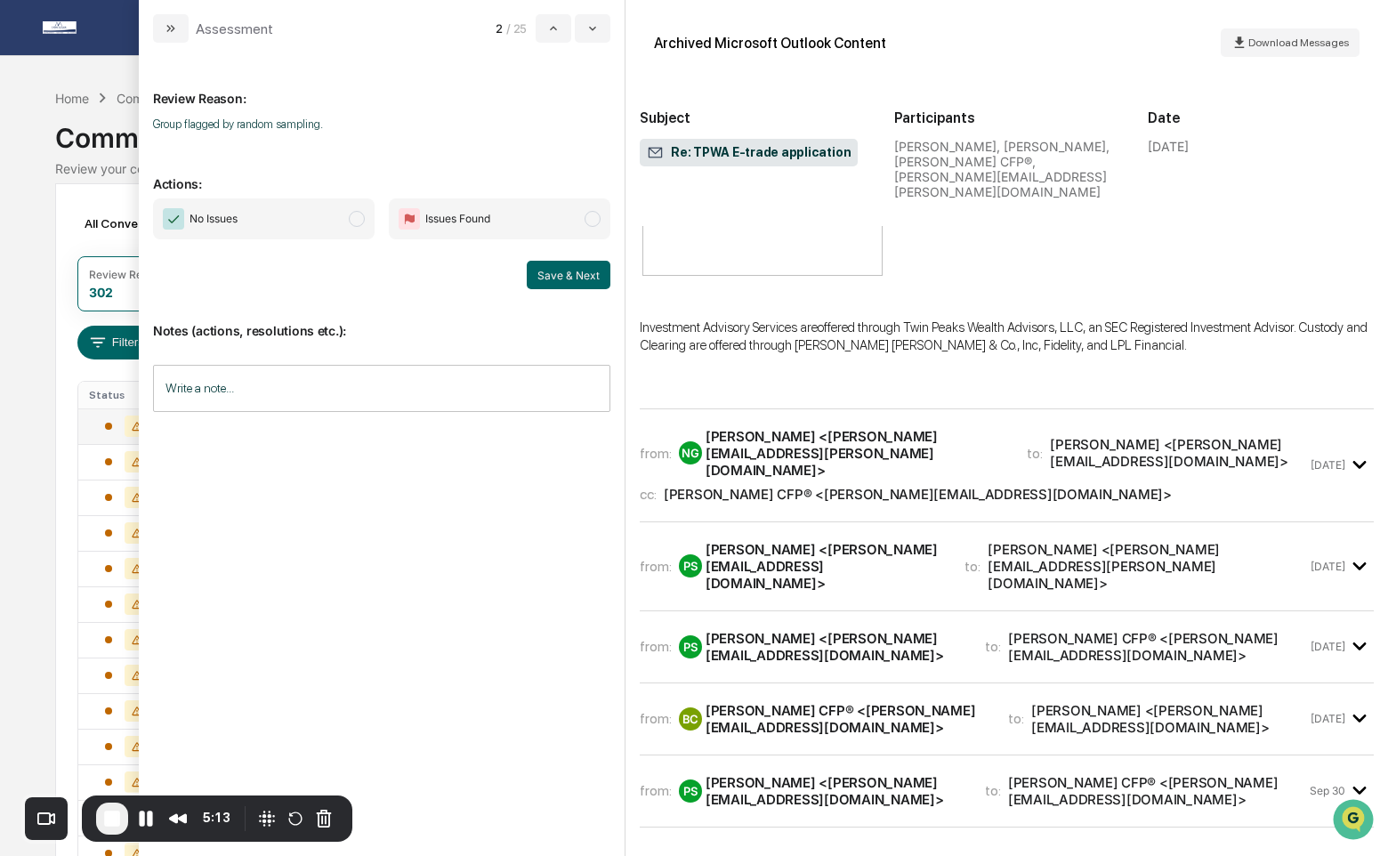
click at [885, 428] on div "Nelly Gocheva <nelly.gocheva@gmail.com>" at bounding box center [856, 453] width 300 height 51
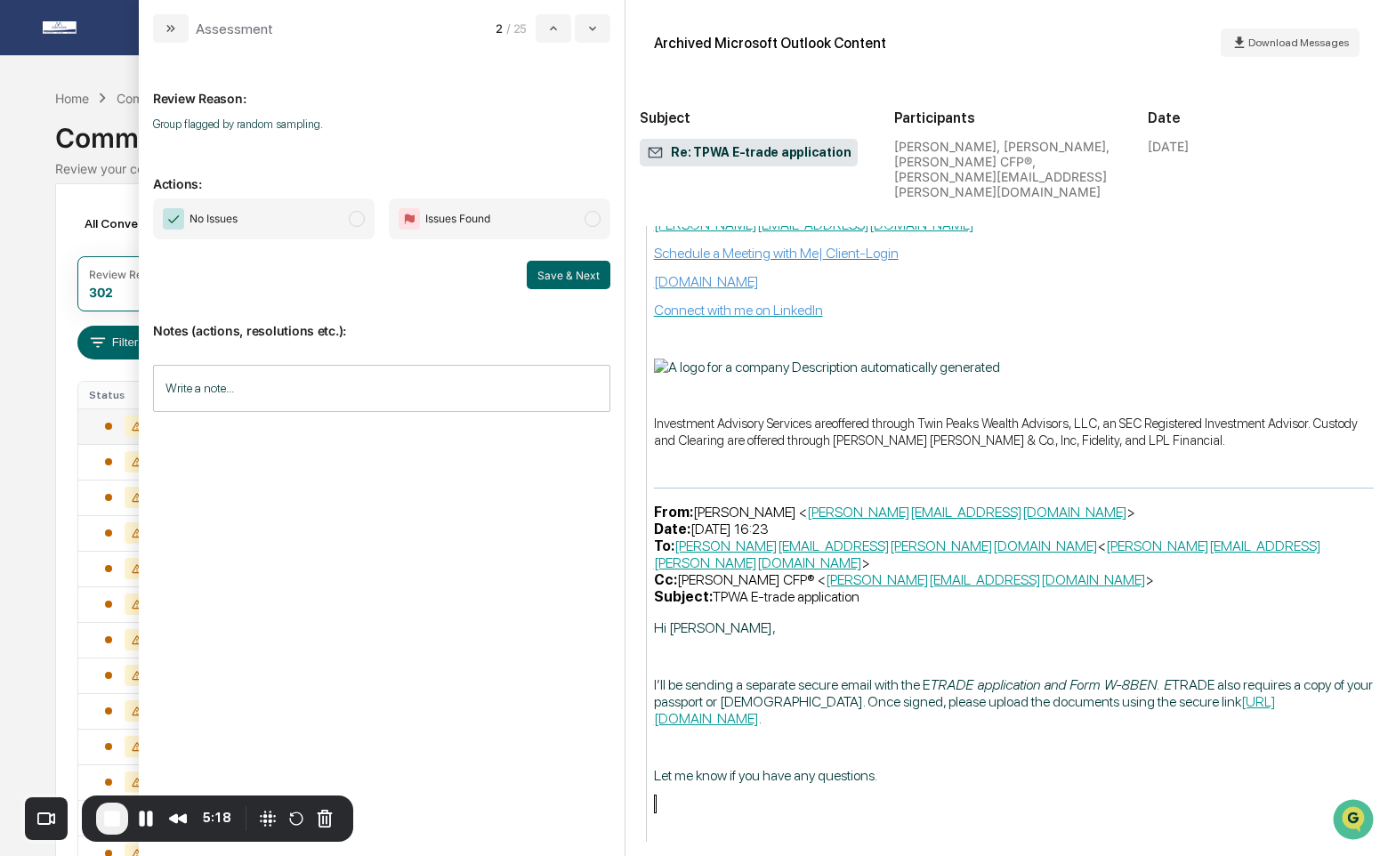
scroll to position [2972, 0]
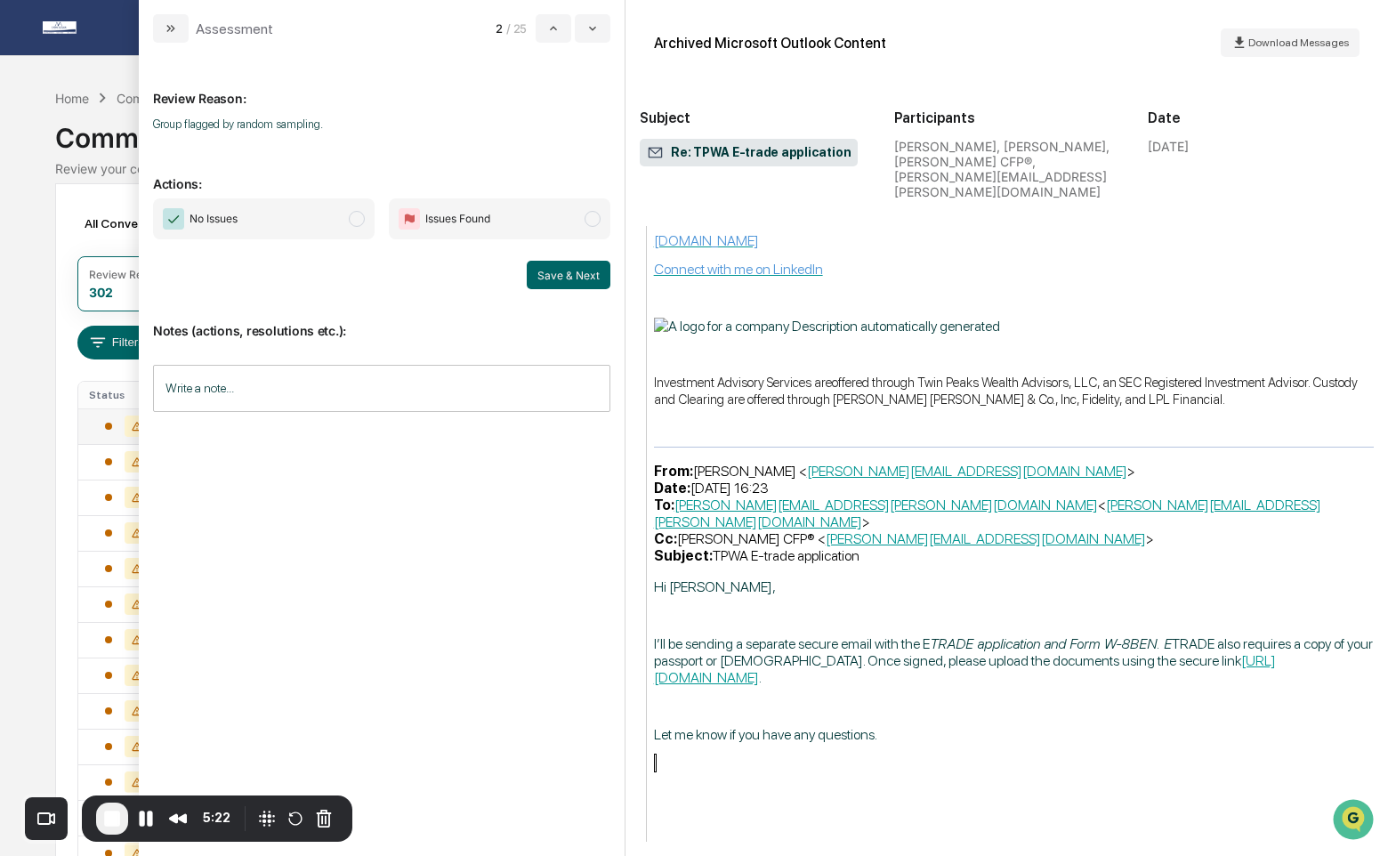
click at [321, 227] on span "No Issues" at bounding box center [264, 218] width 222 height 41
click at [149, 819] on button "Pause Recording" at bounding box center [146, 818] width 28 height 28
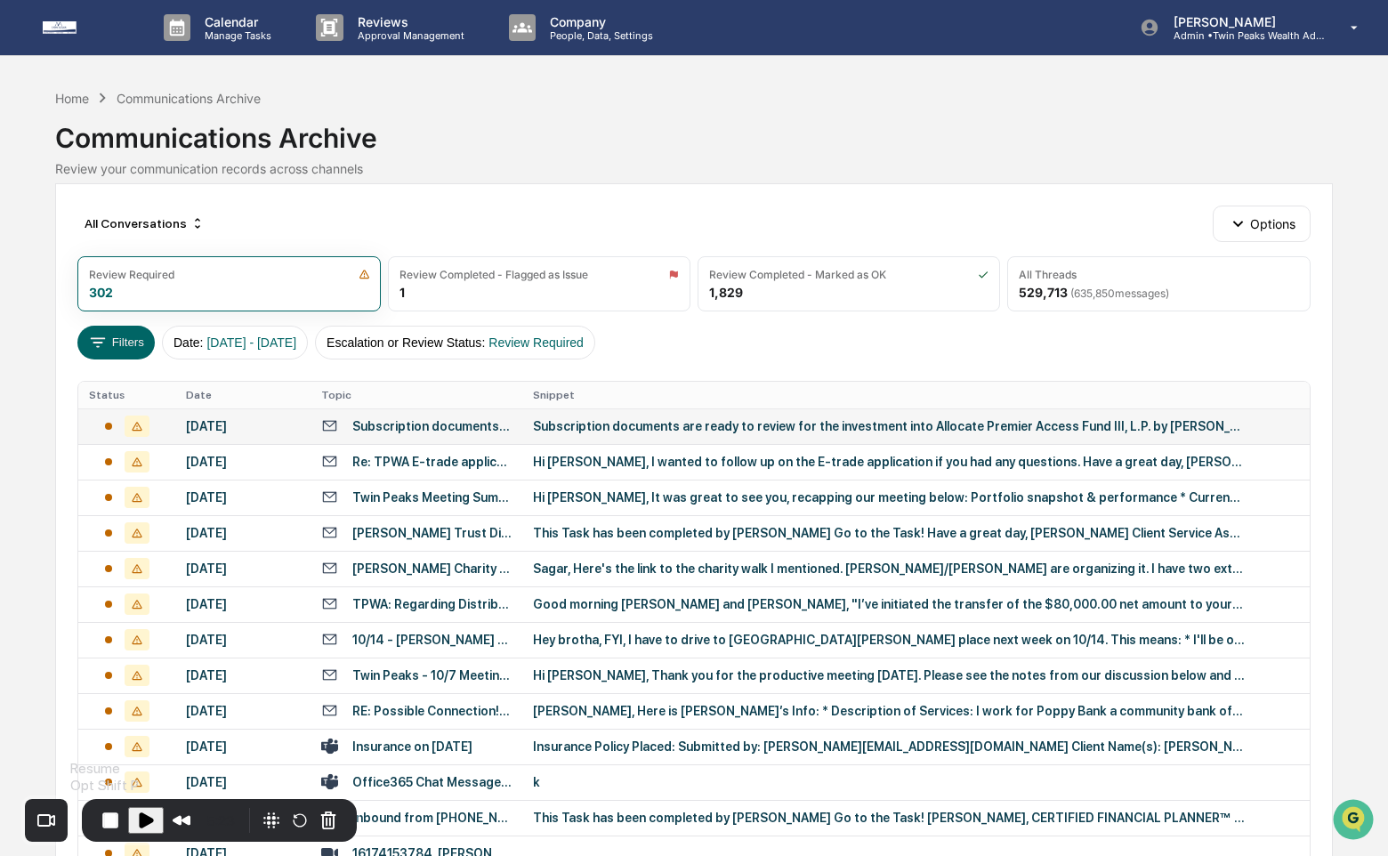
click at [149, 819] on span "Play Recording" at bounding box center [145, 820] width 21 height 21
click at [462, 436] on td "Subscription documents are ready to review for the investment into Allocate Pre…" at bounding box center [416, 426] width 212 height 36
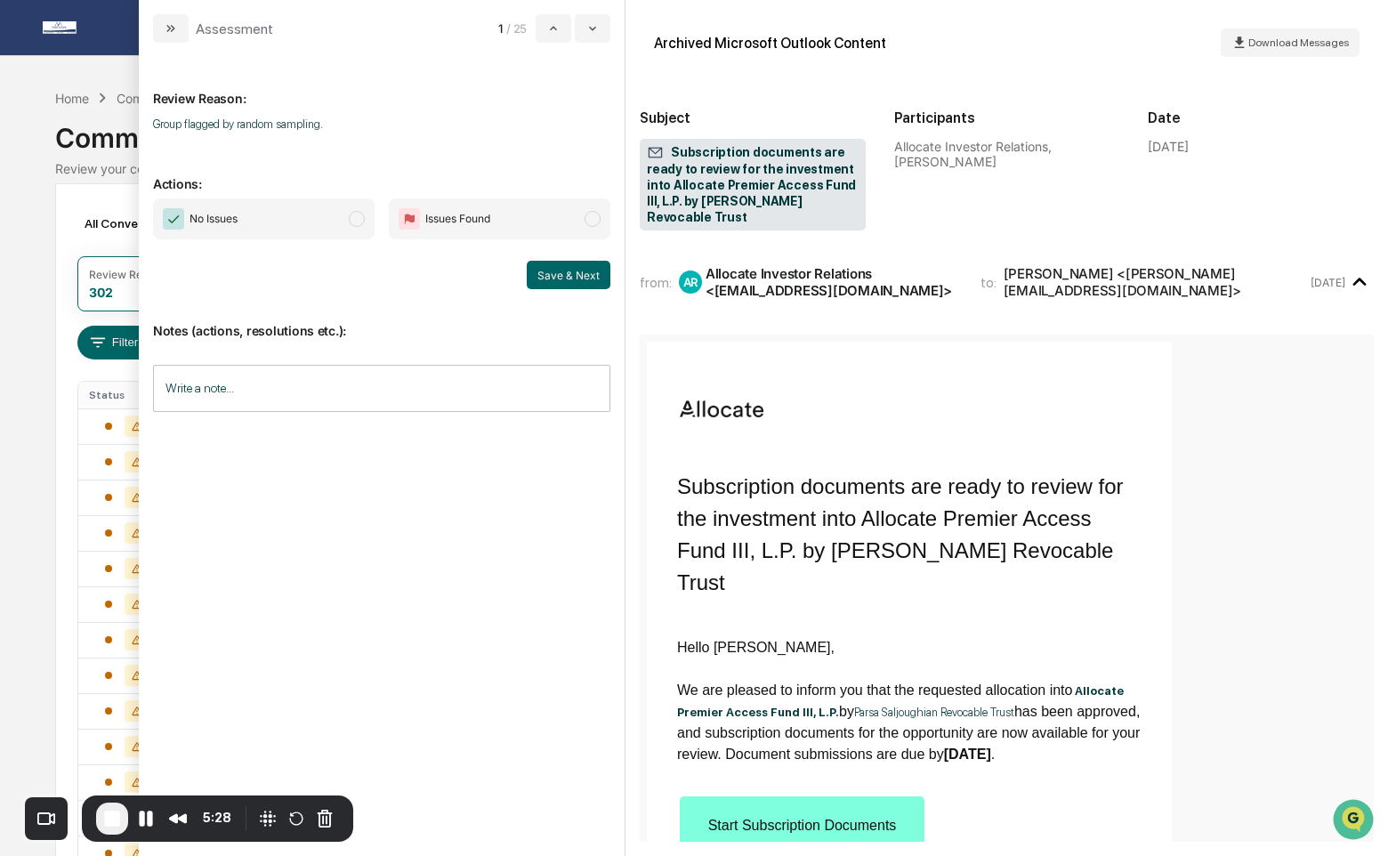
click at [366, 230] on span "No Issues" at bounding box center [264, 218] width 222 height 41
click at [591, 283] on button "Save & Next" at bounding box center [569, 275] width 84 height 28
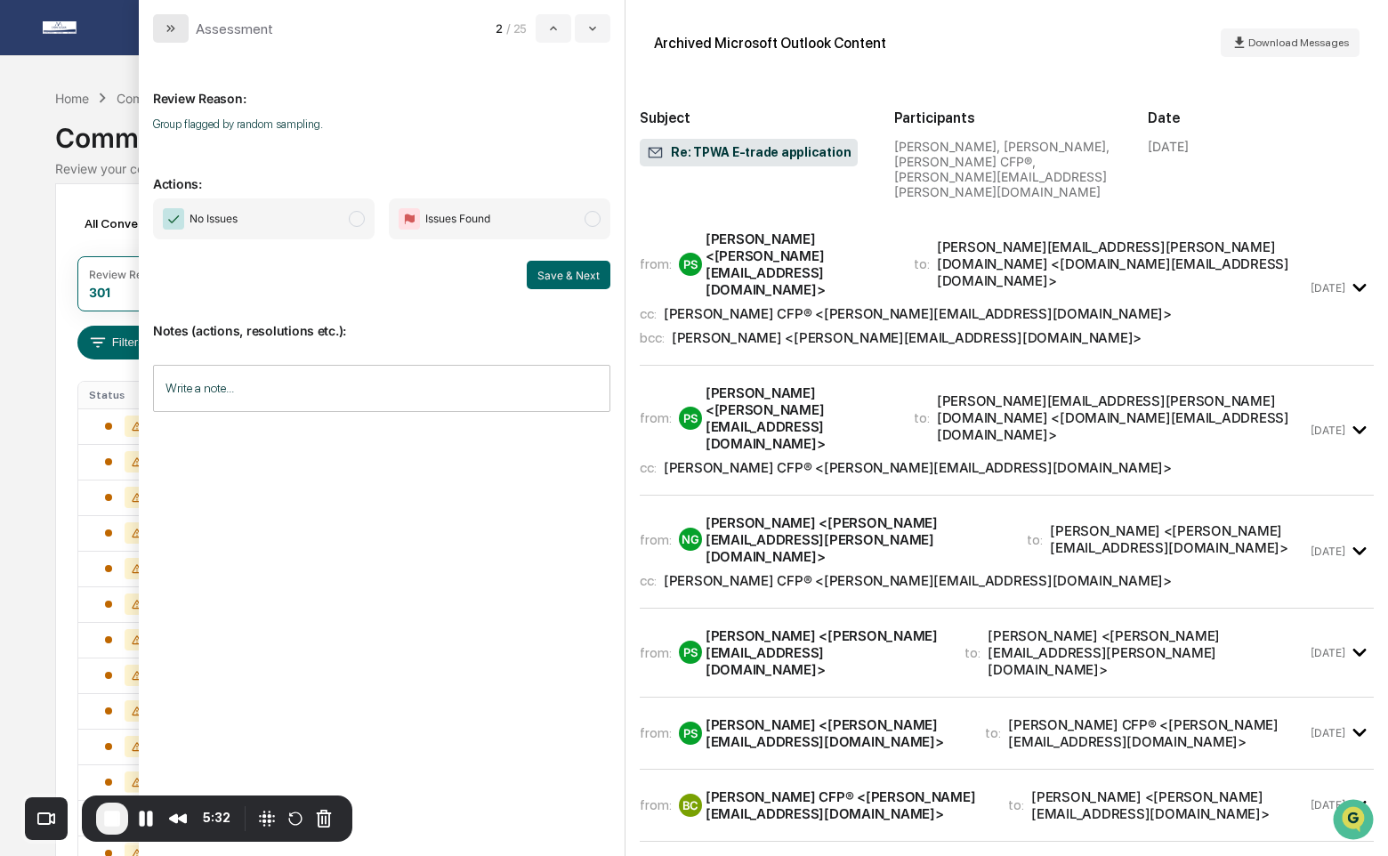
click at [177, 24] on icon "modal" at bounding box center [171, 28] width 14 height 14
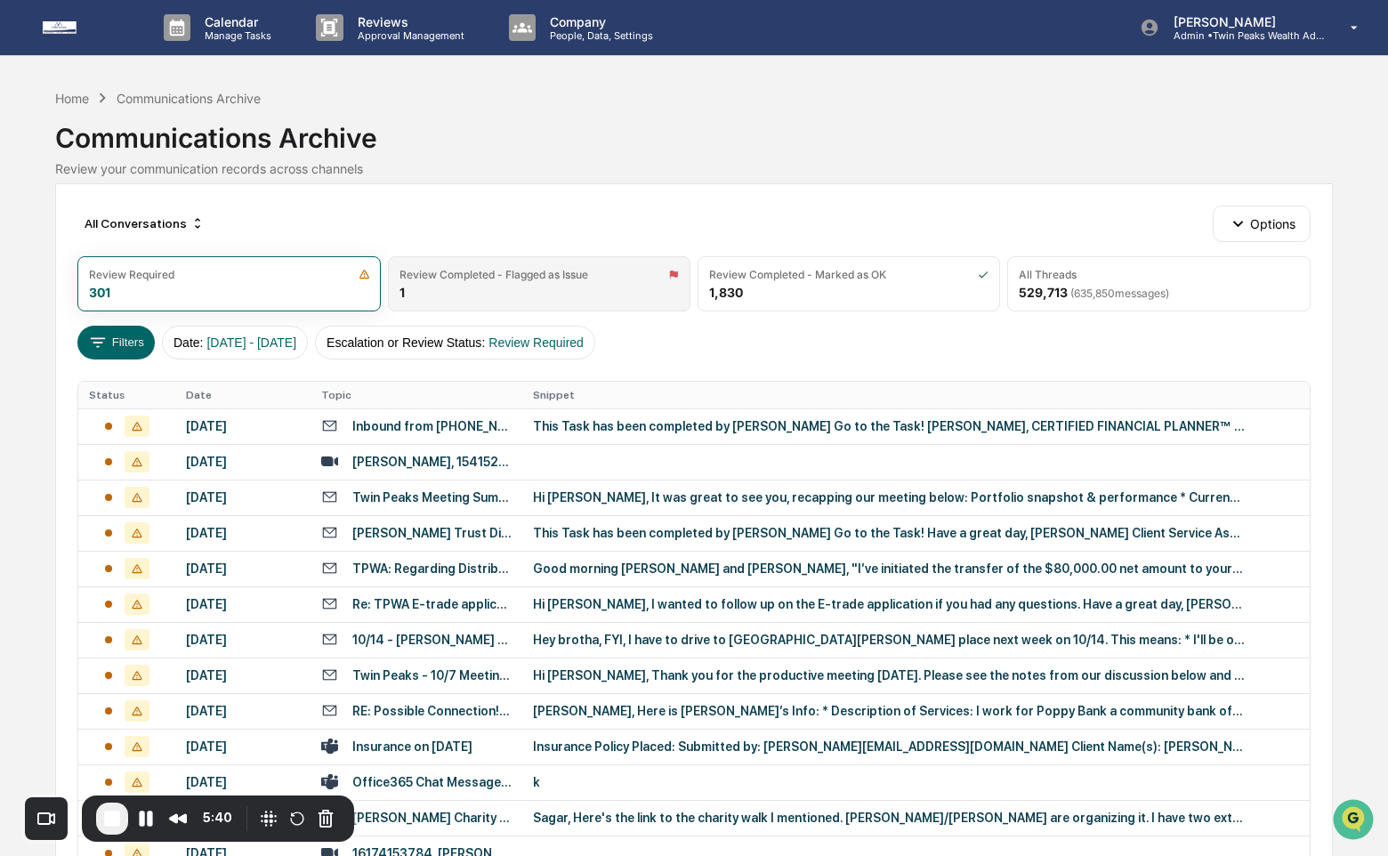
click at [497, 286] on div "Review Completed - Flagged as Issue 1" at bounding box center [539, 283] width 302 height 55
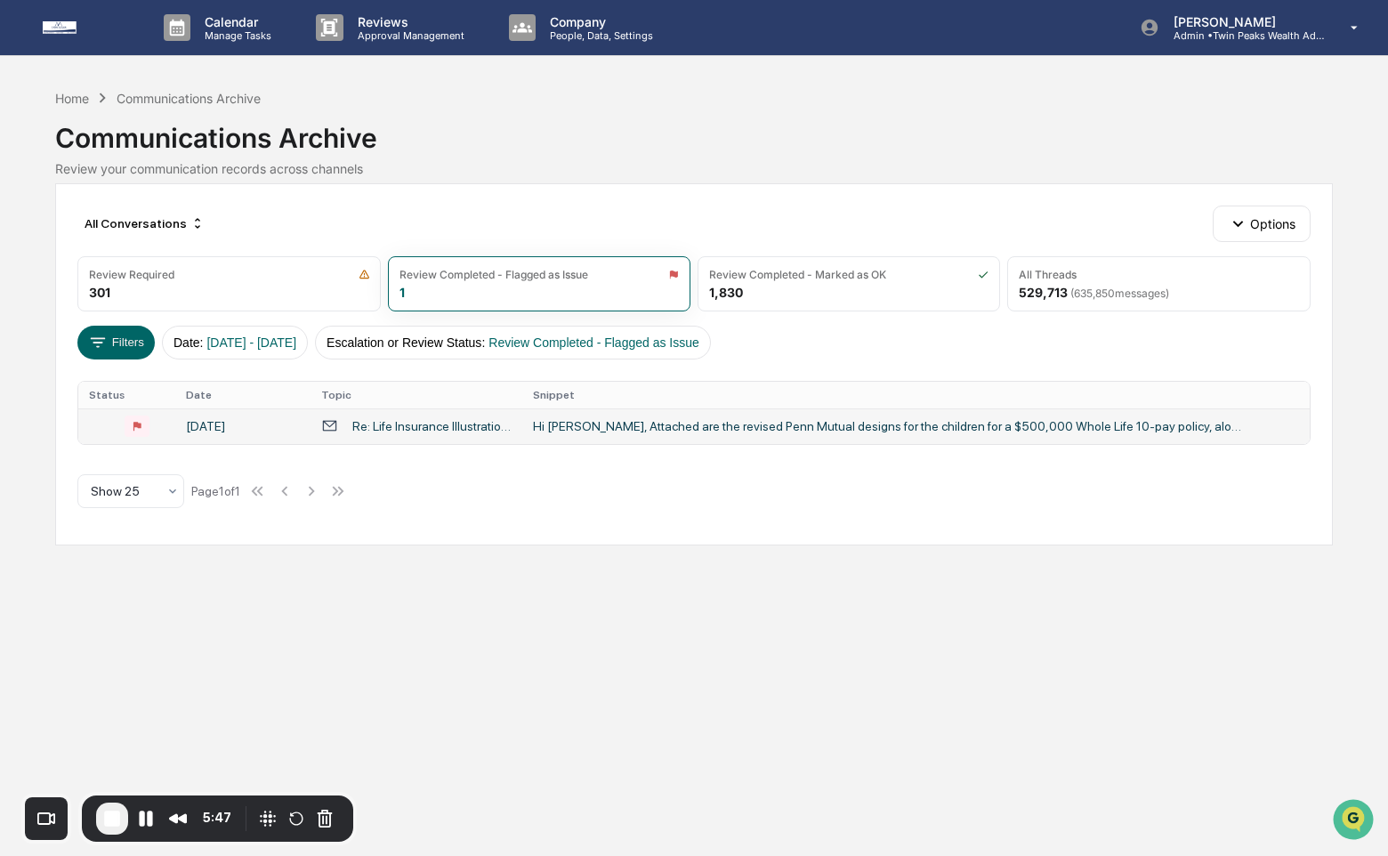
click at [428, 429] on div "Re: Life Insurance Illustrations + Connecting Diane" at bounding box center [431, 426] width 159 height 14
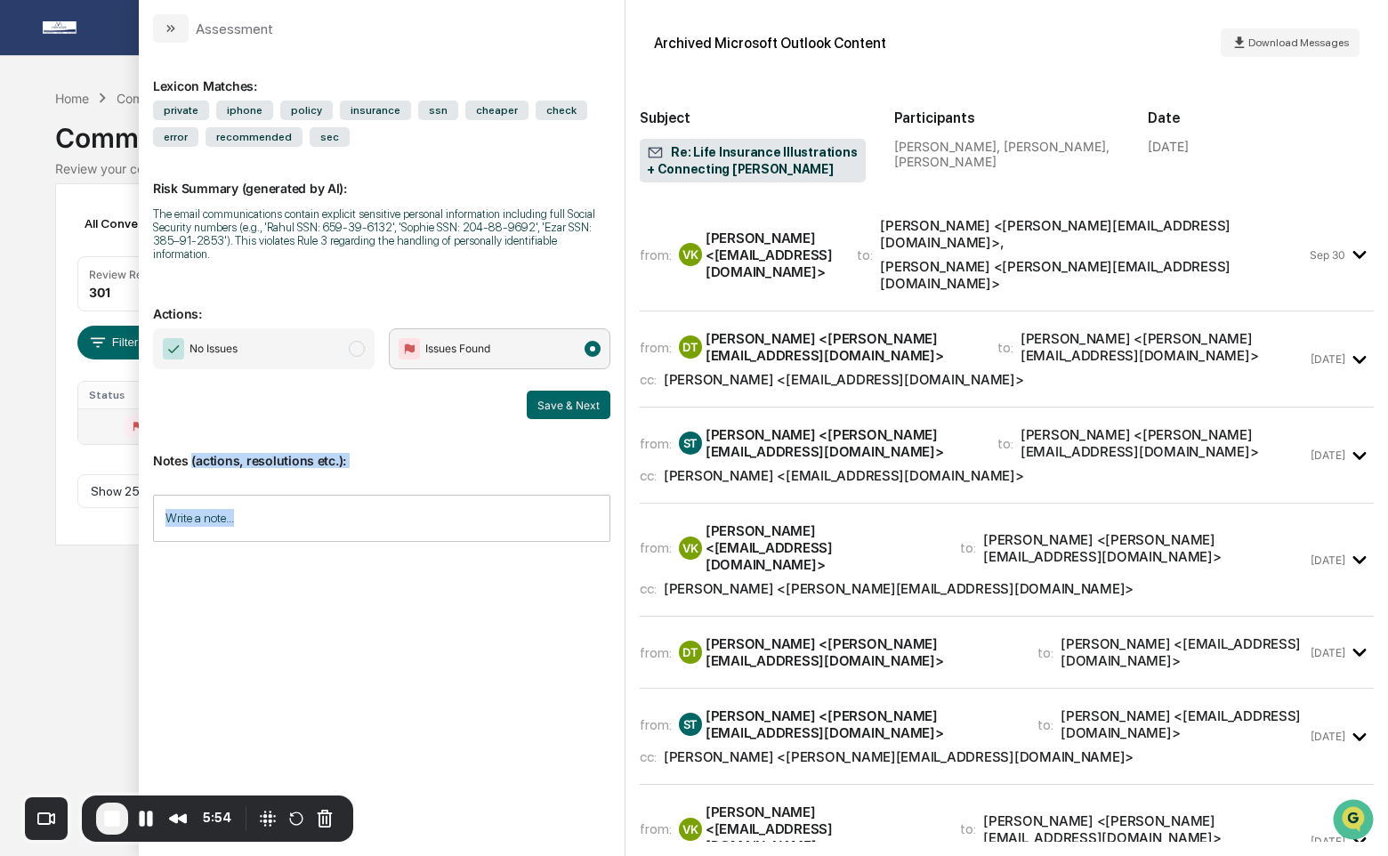
drag, startPoint x: 190, startPoint y: 462, endPoint x: 216, endPoint y: 541, distance: 83.3
click at [216, 541] on div "Notes (actions, resolutions etc.): Write a note... Write a note..." at bounding box center [381, 491] width 457 height 144
click at [253, 529] on input "Write a note..." at bounding box center [381, 518] width 457 height 47
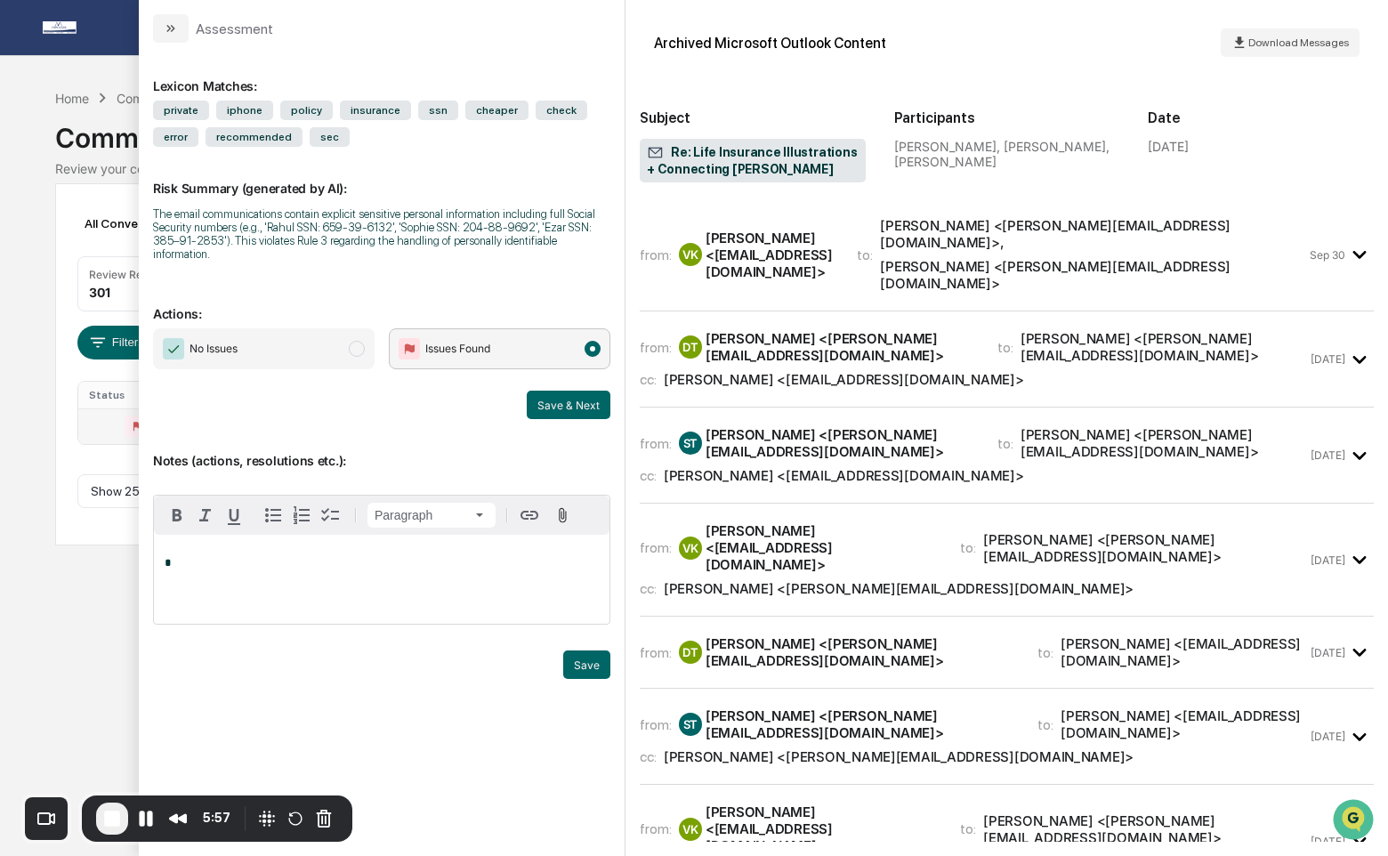
click at [245, 582] on div "*" at bounding box center [382, 579] width 456 height 89
click at [325, 601] on div "*" at bounding box center [382, 579] width 456 height 89
click at [601, 670] on button "Save" at bounding box center [586, 664] width 47 height 28
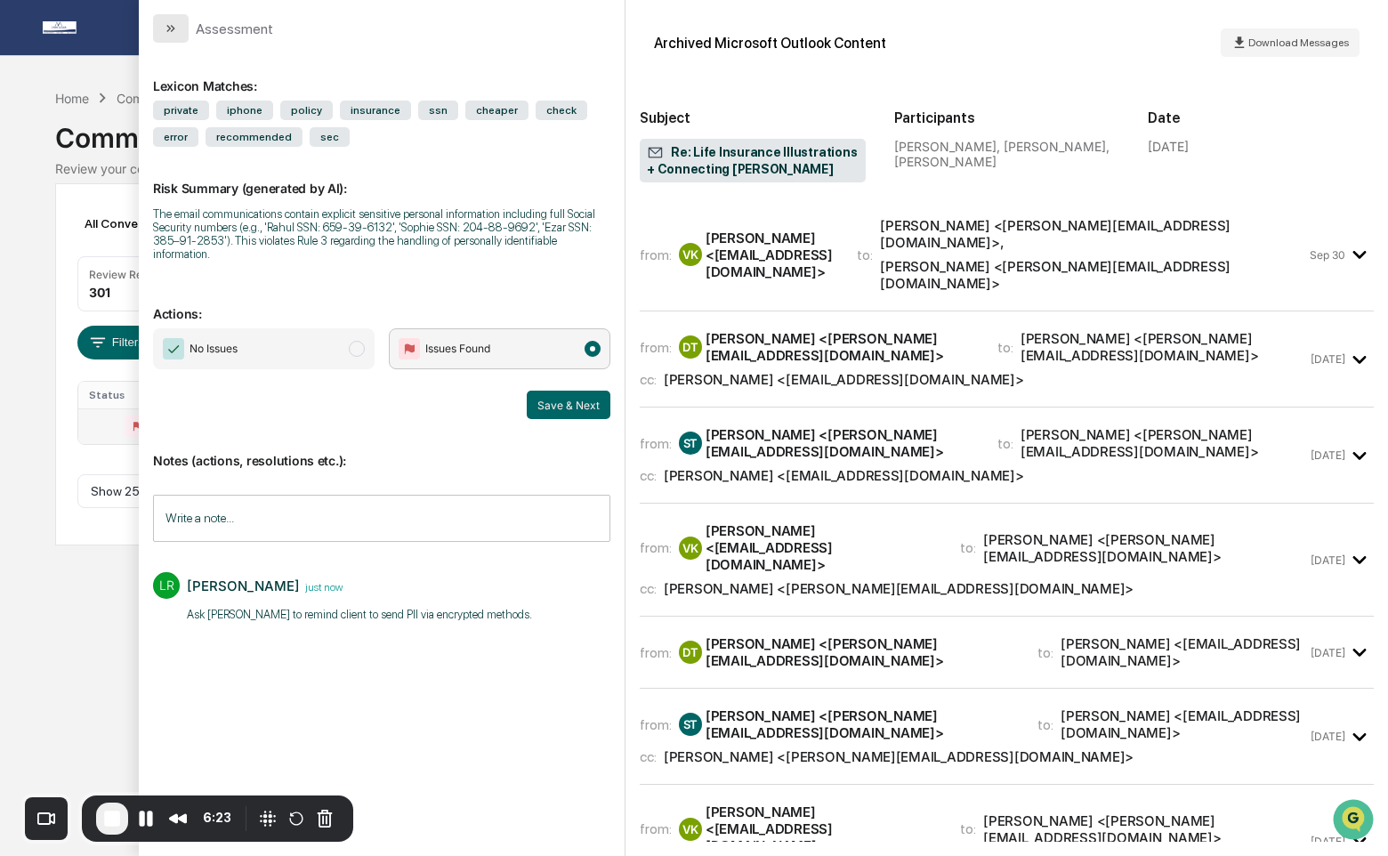
click at [173, 21] on icon "modal" at bounding box center [171, 28] width 14 height 14
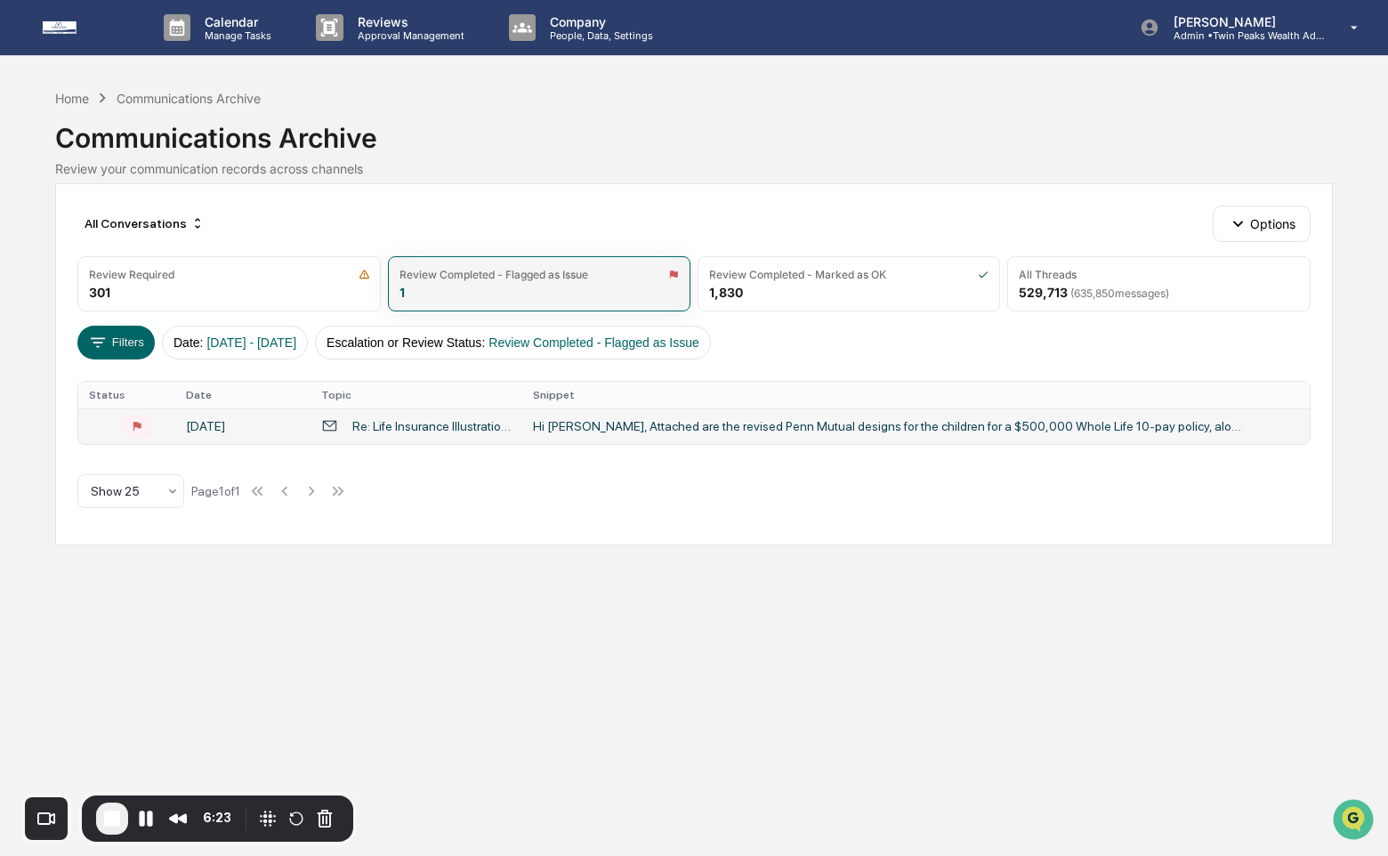
click at [480, 283] on div "Review Completed - Flagged as Issue 1" at bounding box center [539, 283] width 302 height 55
click at [482, 288] on div "Review Completed - Flagged as Issue 1" at bounding box center [539, 283] width 302 height 55
click at [483, 425] on div "Re: Life Insurance Illustrations + Connecting Diane" at bounding box center [431, 426] width 159 height 14
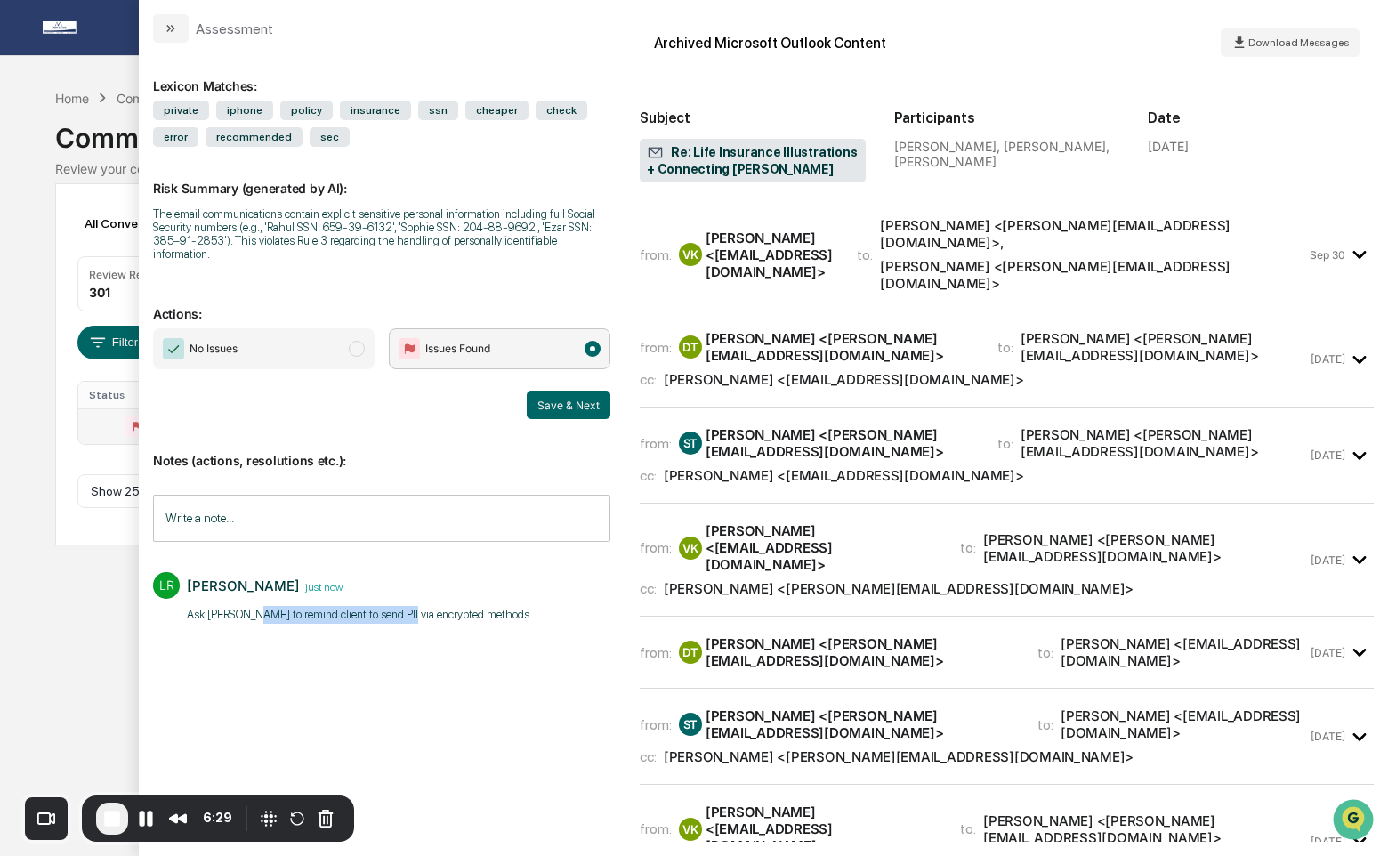
drag, startPoint x: 254, startPoint y: 616, endPoint x: 418, endPoint y: 613, distance: 163.7
click at [418, 613] on p "​Ask Vishal to remind client to send PII via encrypted methods." at bounding box center [359, 615] width 345 height 18
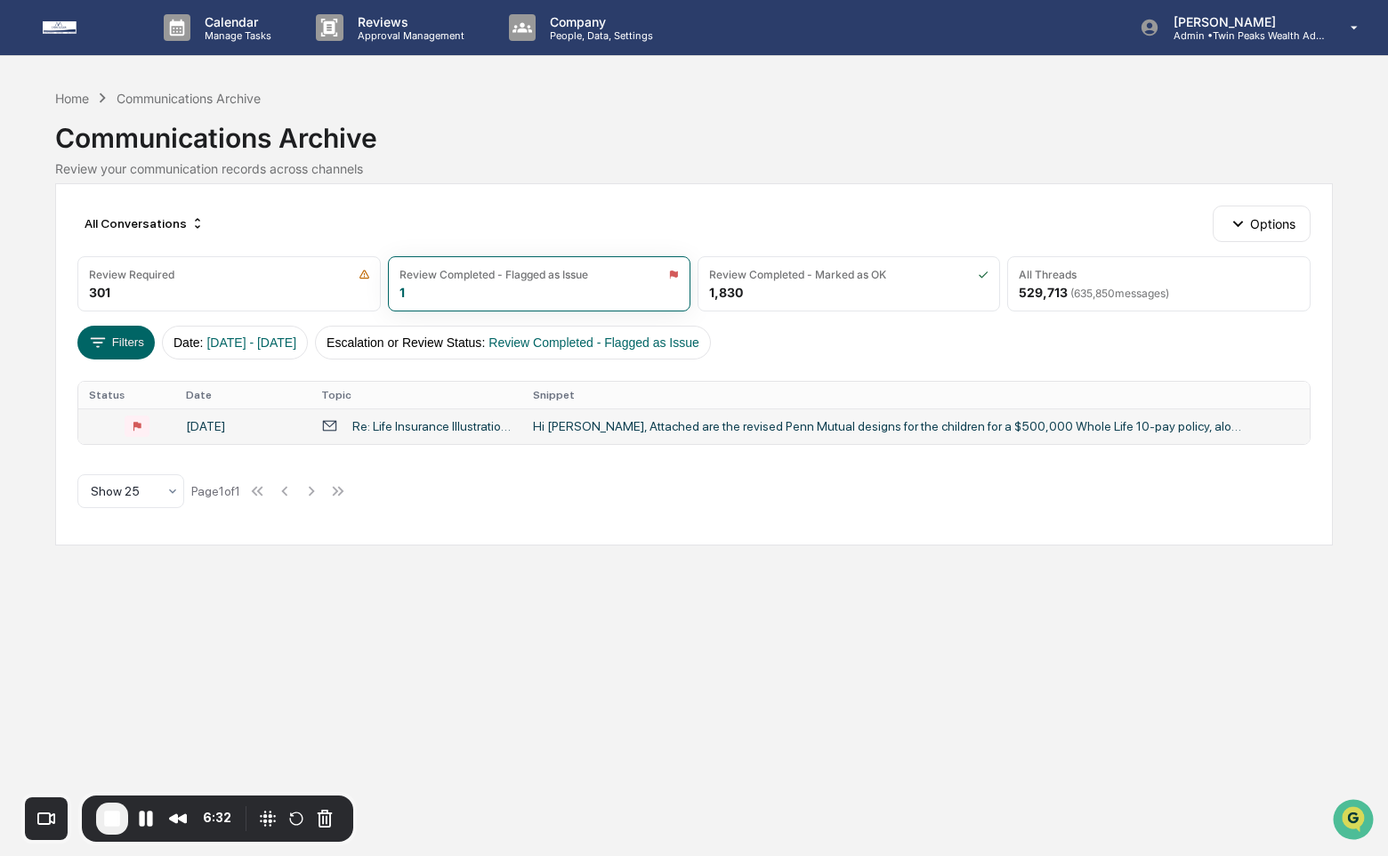
click at [44, 535] on div "Calendar Manage Tasks Reviews Approval Management Company People, Data, Setting…" at bounding box center [694, 428] width 1388 height 856
click at [110, 819] on span "End Recording" at bounding box center [111, 818] width 21 height 21
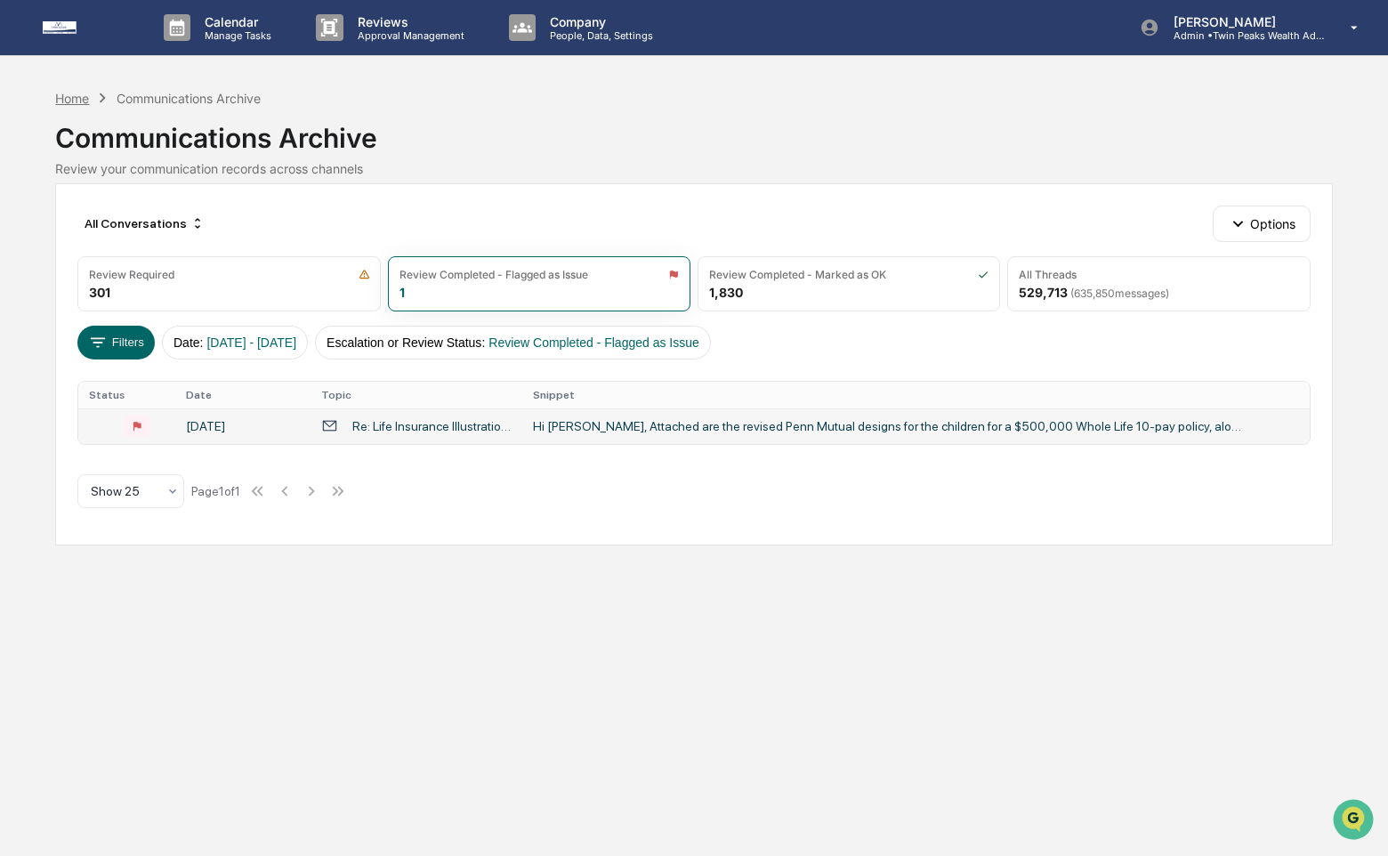
click at [63, 99] on div "Home" at bounding box center [72, 98] width 34 height 15
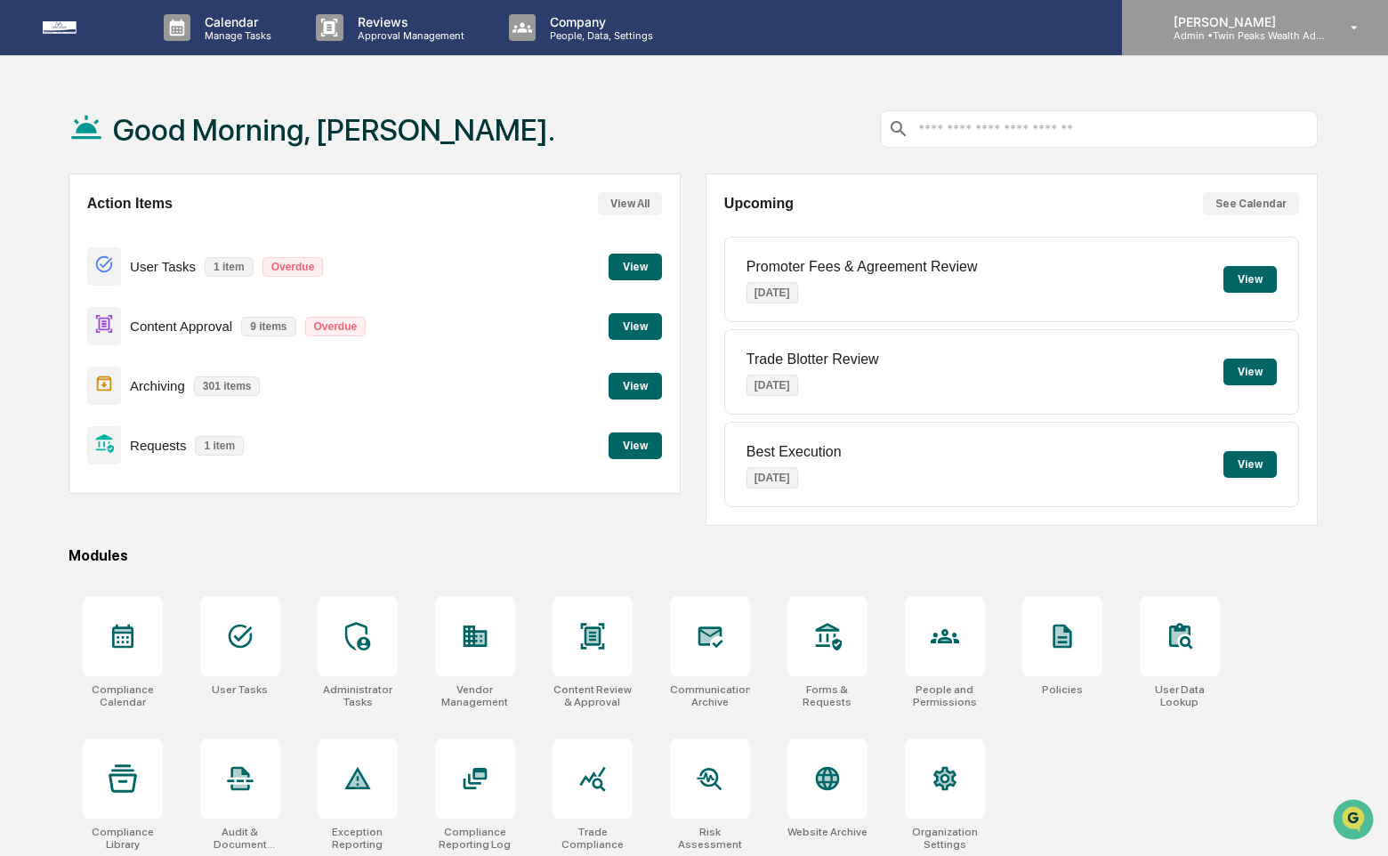
click at [1174, 40] on p "Admin • Twin Peaks Wealth Advisors" at bounding box center [1241, 35] width 165 height 12
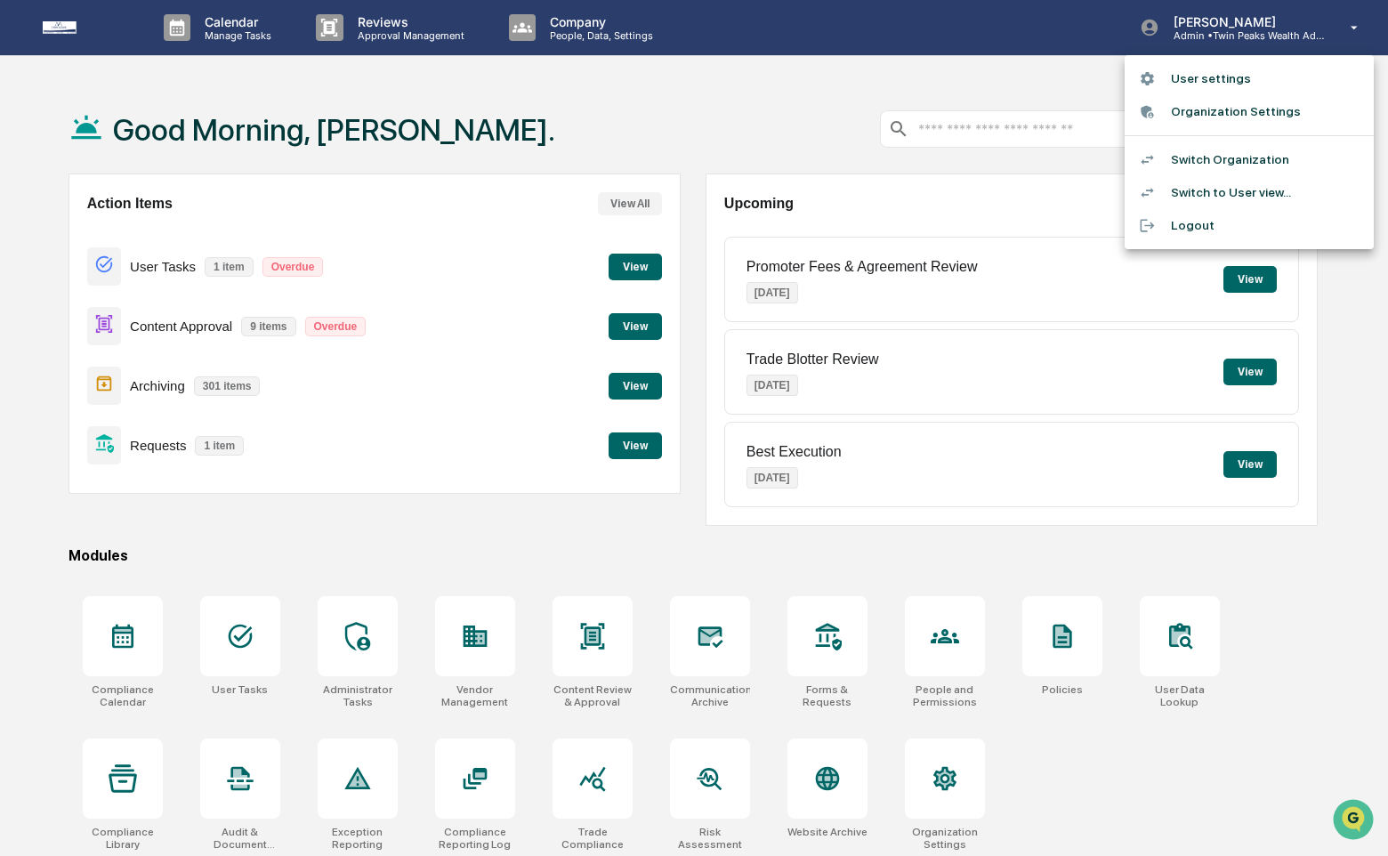
click at [1187, 157] on li "Switch Organization" at bounding box center [1249, 159] width 249 height 33
